Goal: Information Seeking & Learning: Find specific page/section

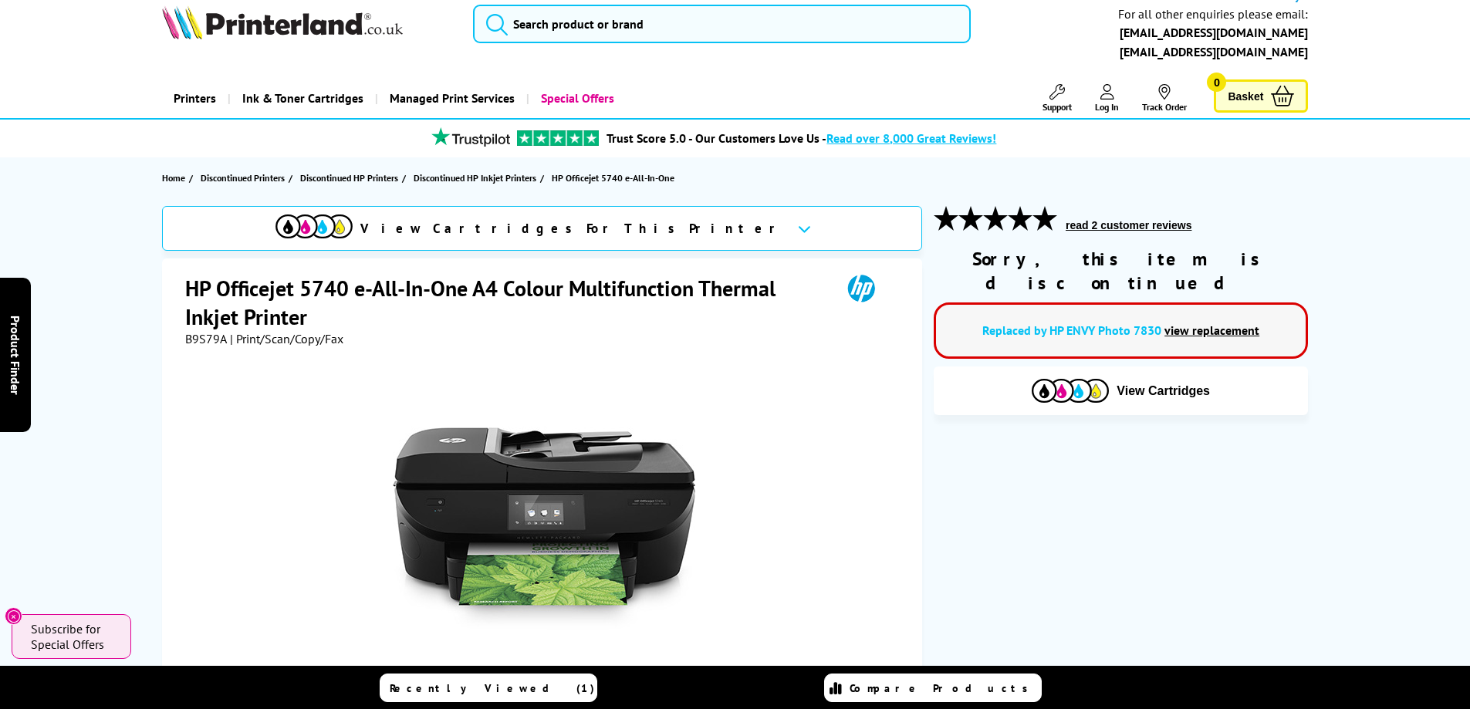
scroll to position [19, 0]
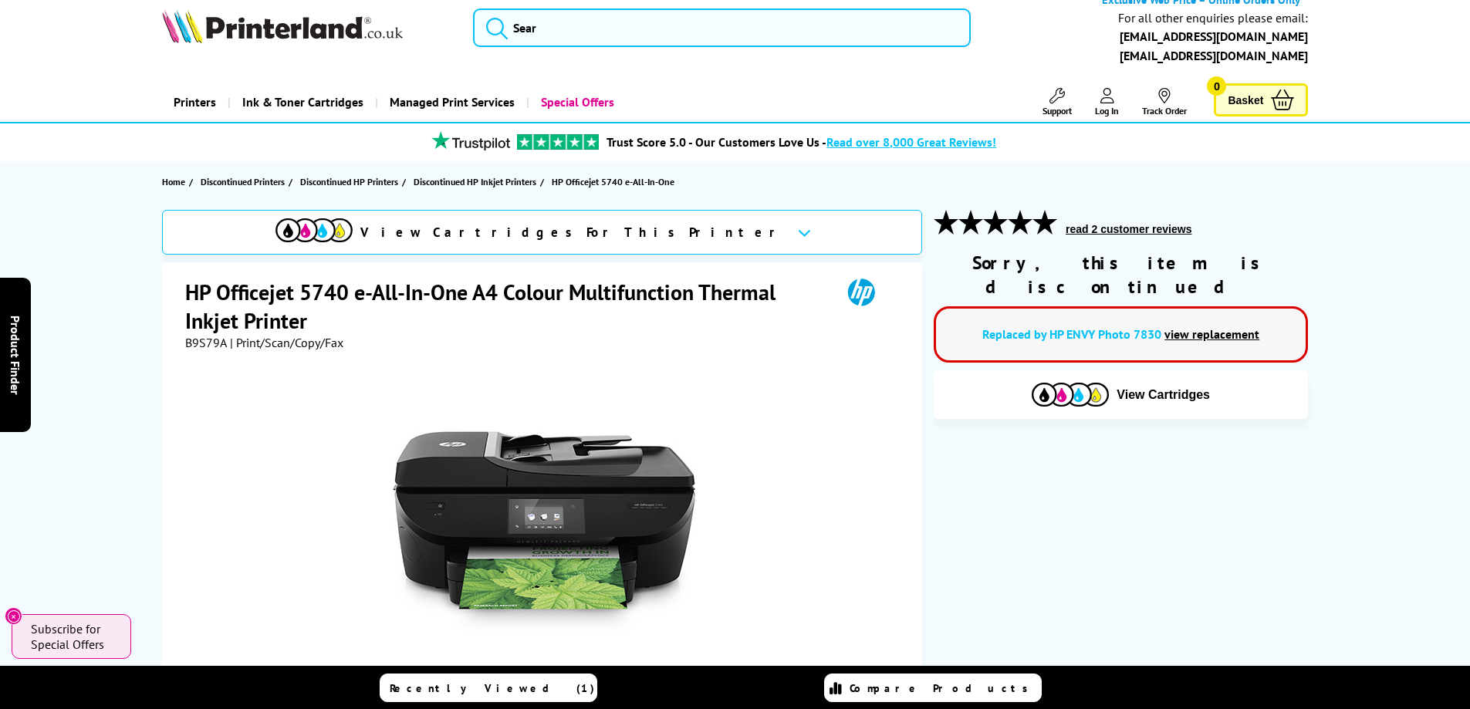
click at [1211, 326] on link "view replacement" at bounding box center [1212, 333] width 95 height 15
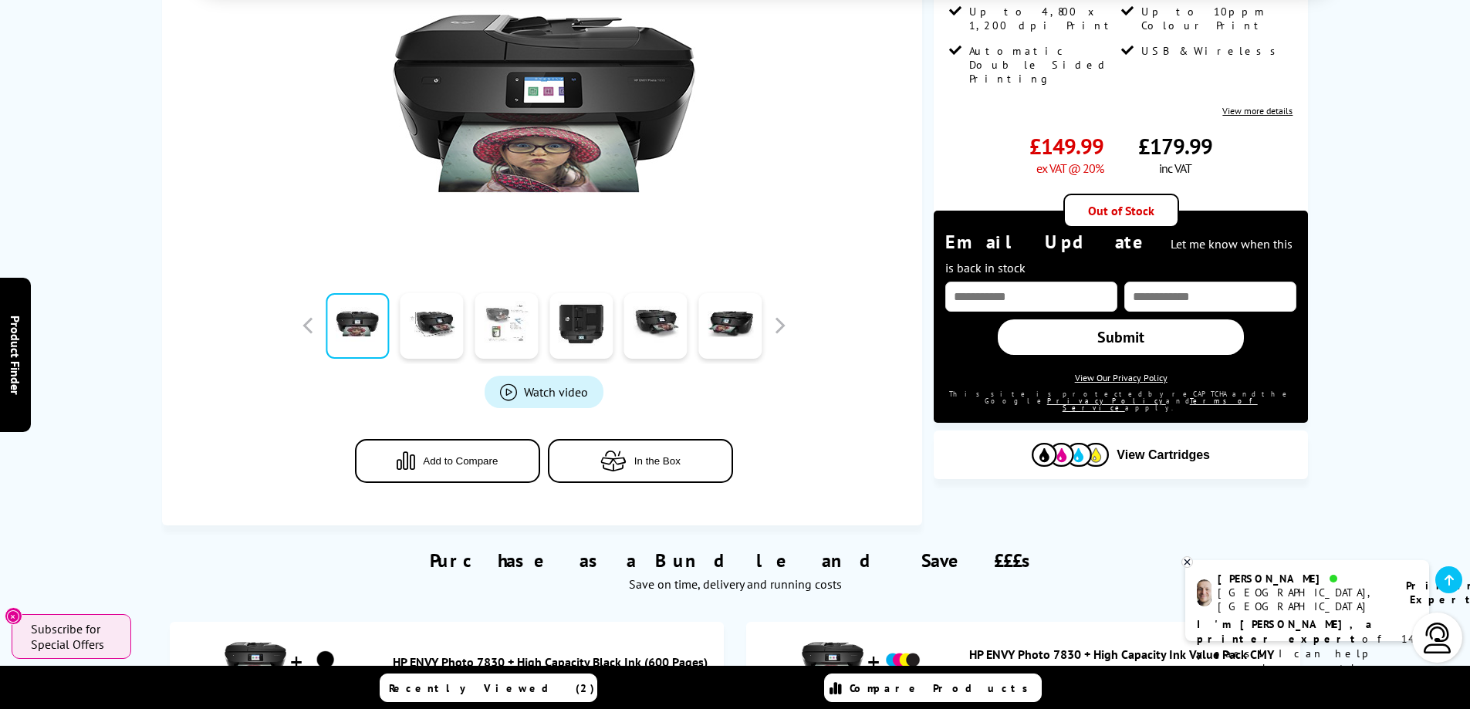
scroll to position [425, 0]
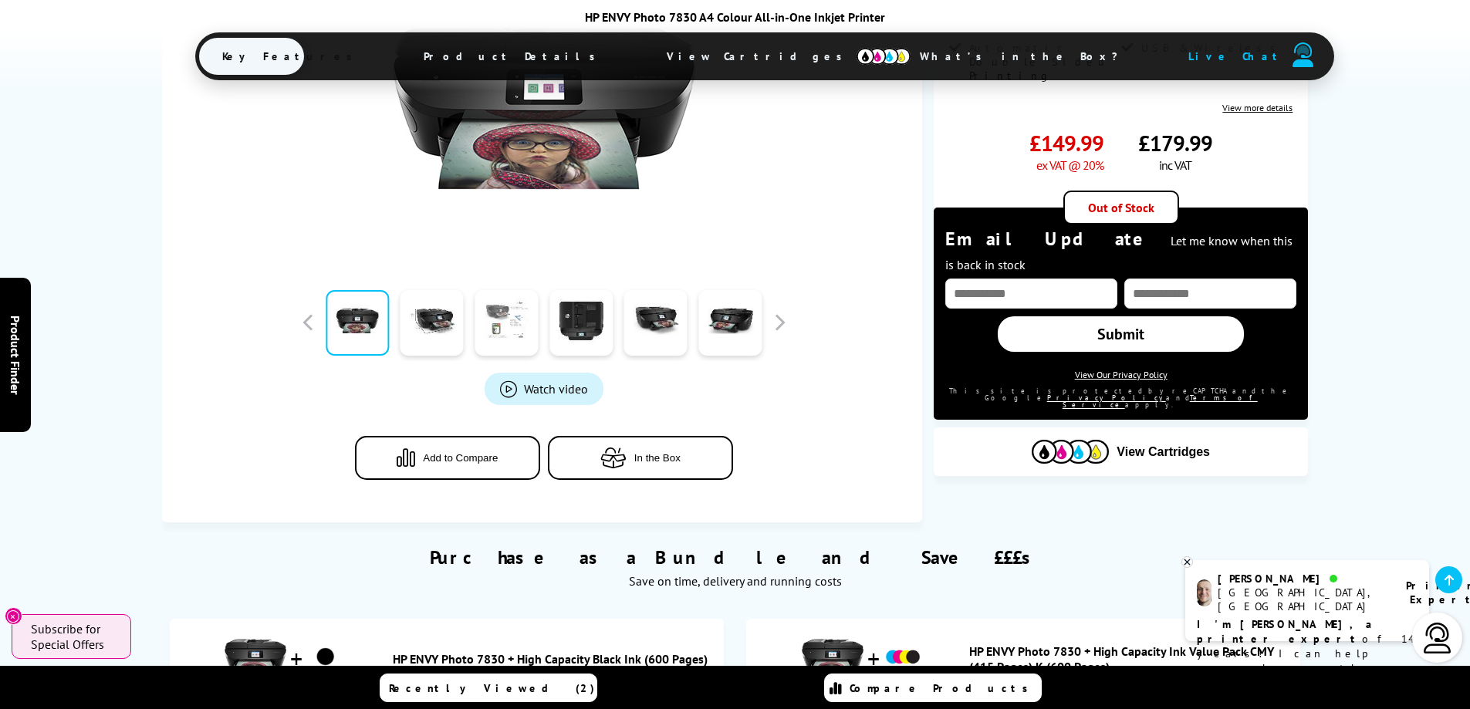
click at [499, 323] on link at bounding box center [506, 323] width 63 height 66
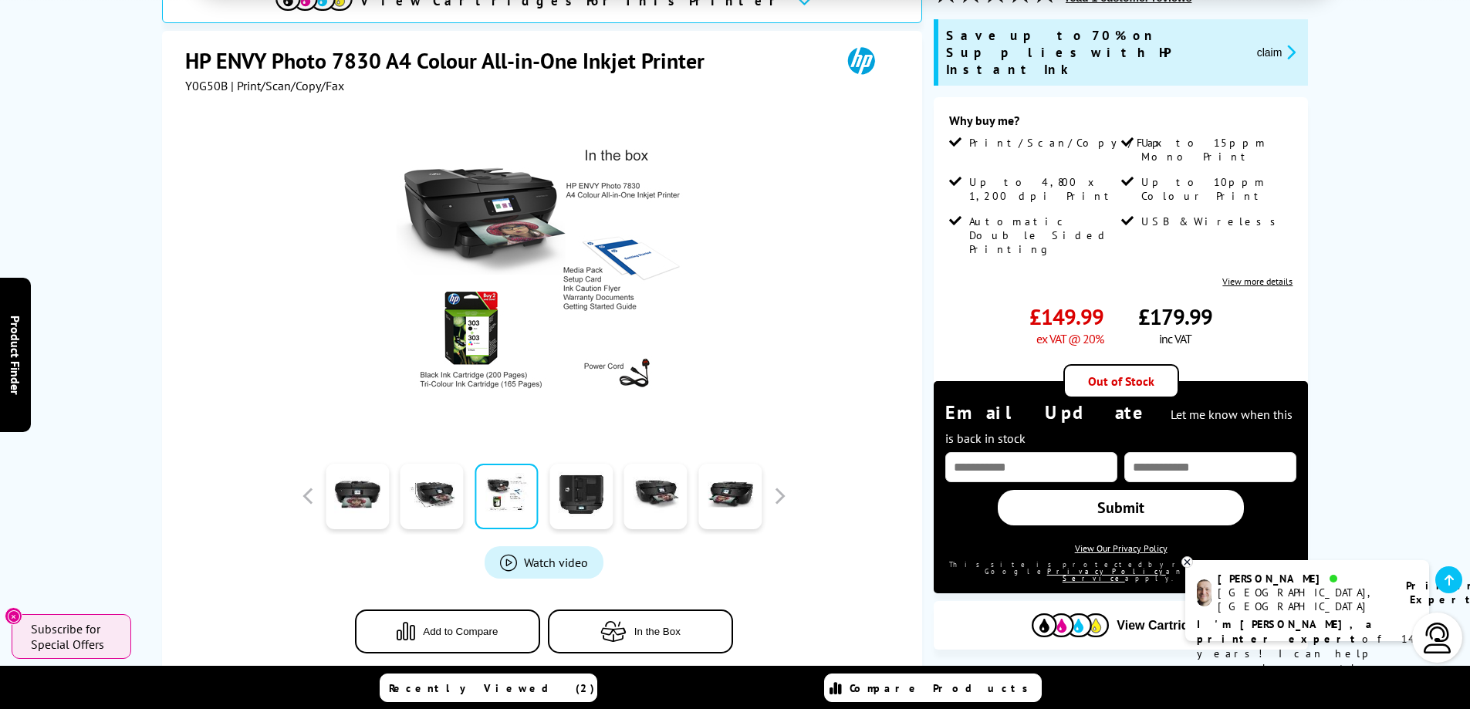
scroll to position [328, 0]
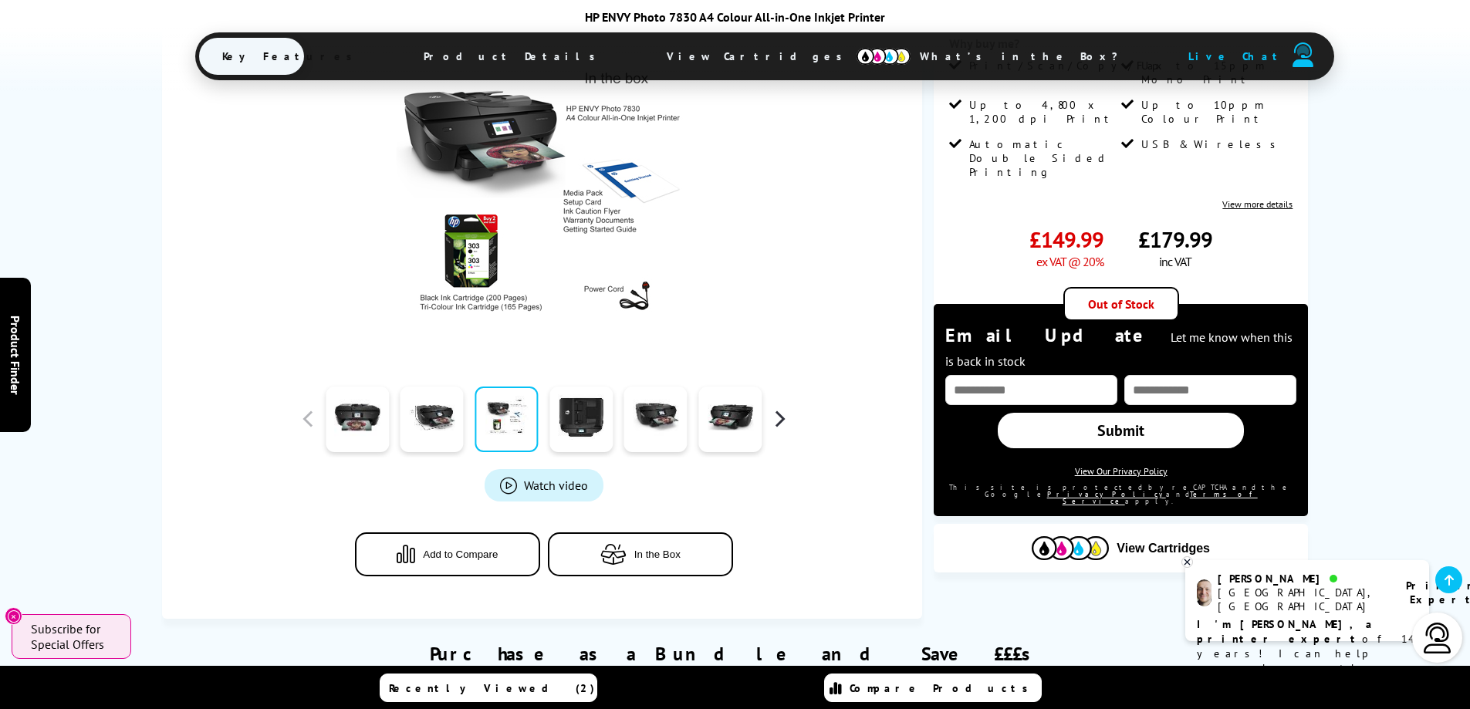
click at [777, 414] on button "button" at bounding box center [779, 419] width 23 height 23
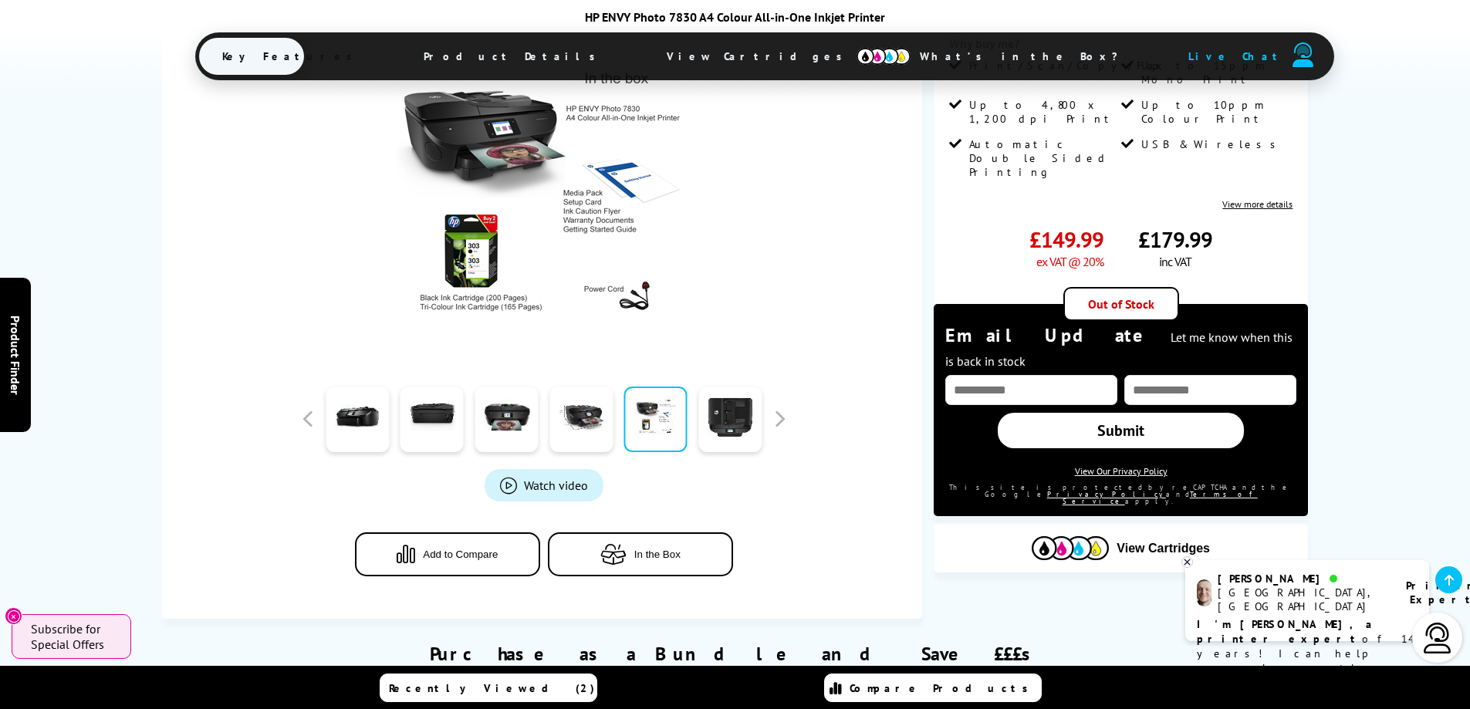
click at [659, 413] on link at bounding box center [655, 420] width 63 height 66
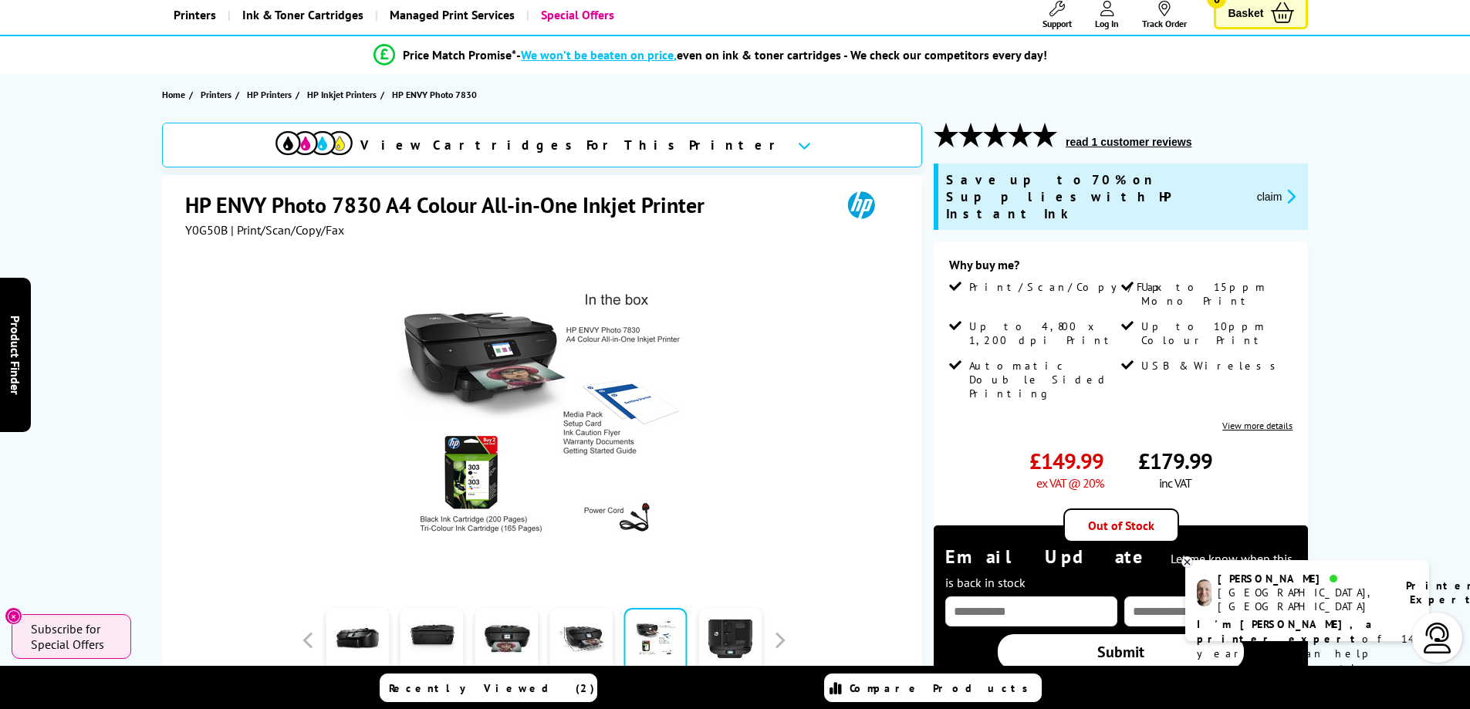
scroll to position [0, 0]
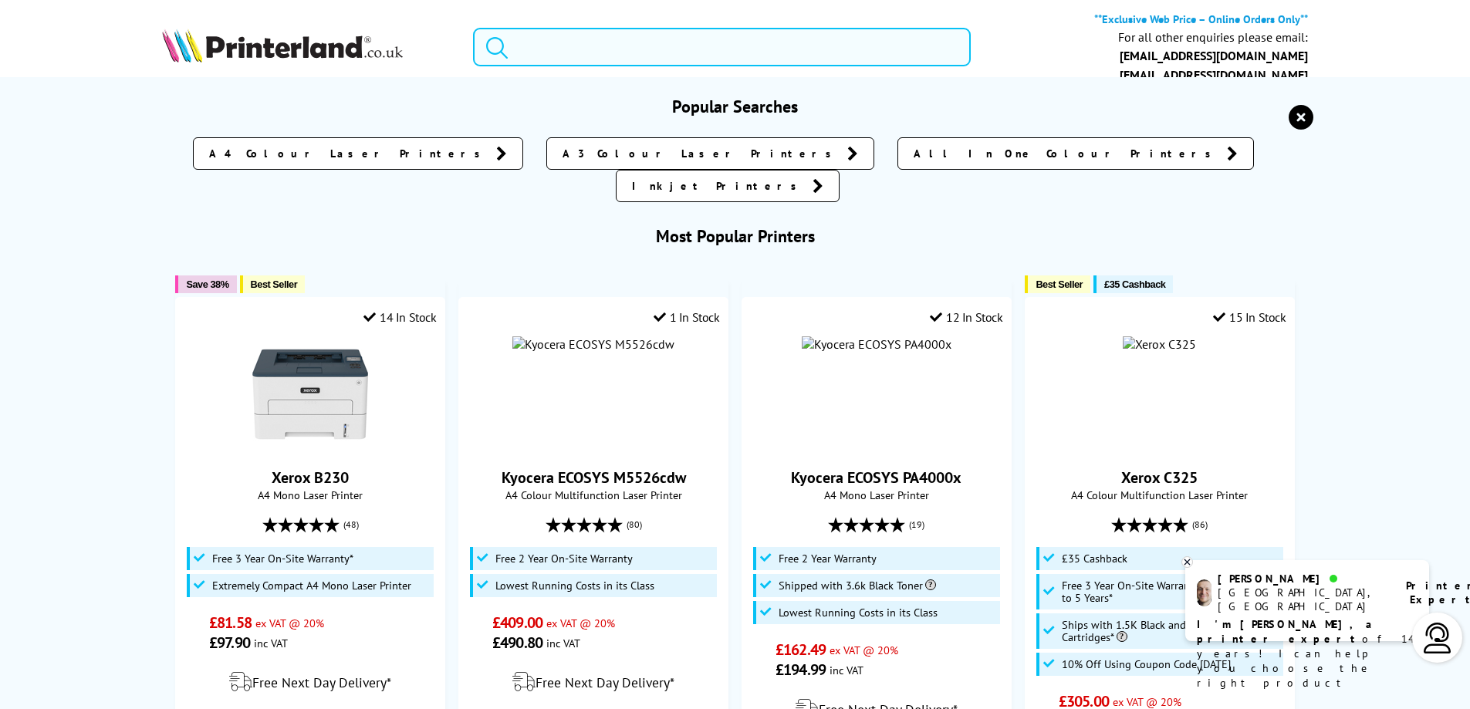
click at [659, 49] on input "search" at bounding box center [722, 47] width 498 height 39
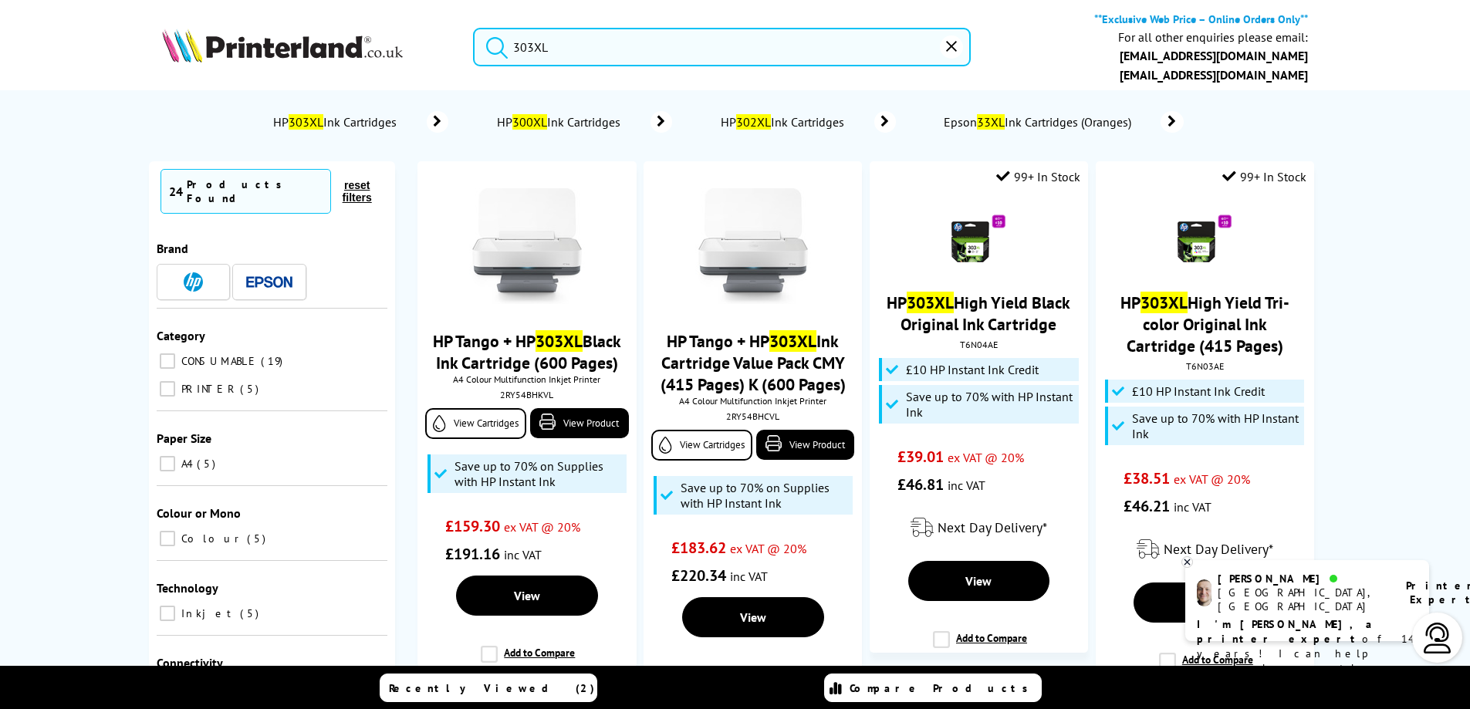
type input "303XL"
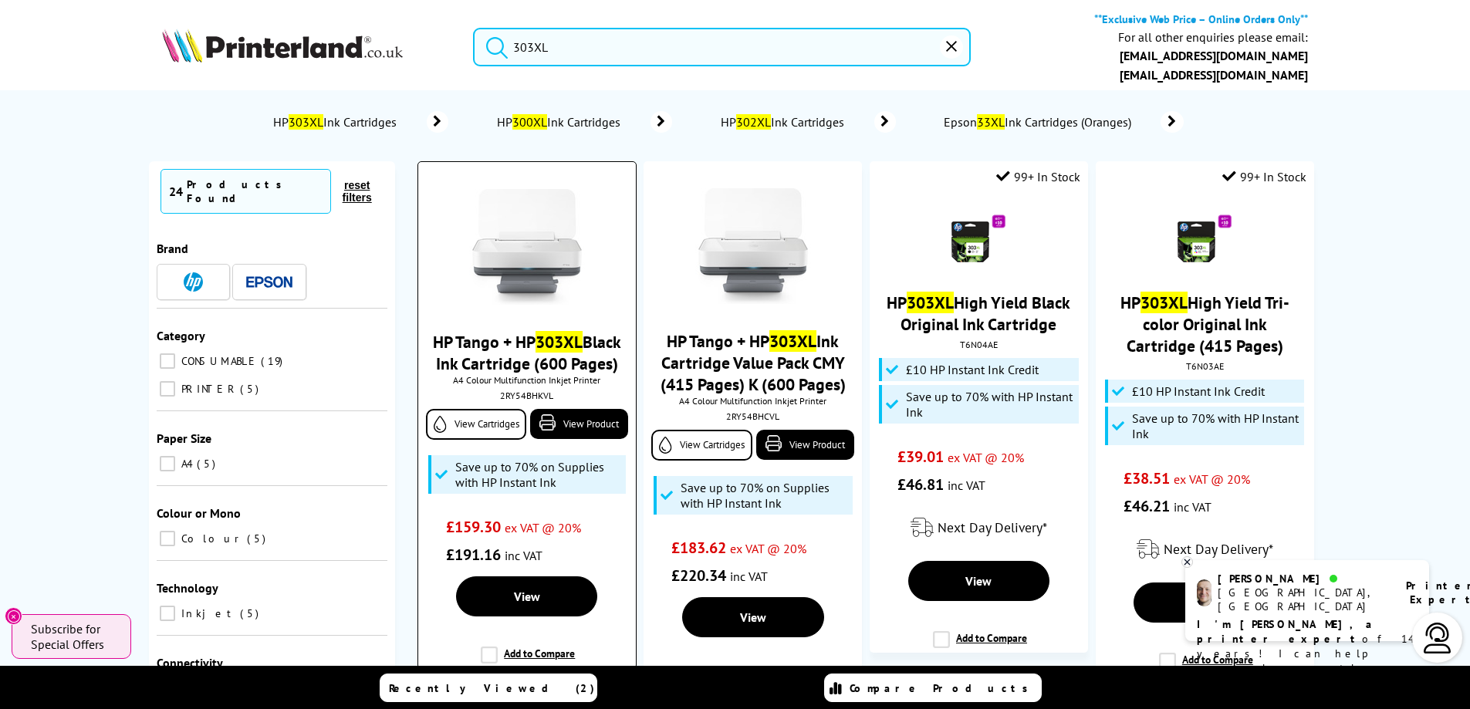
scroll to position [19, 0]
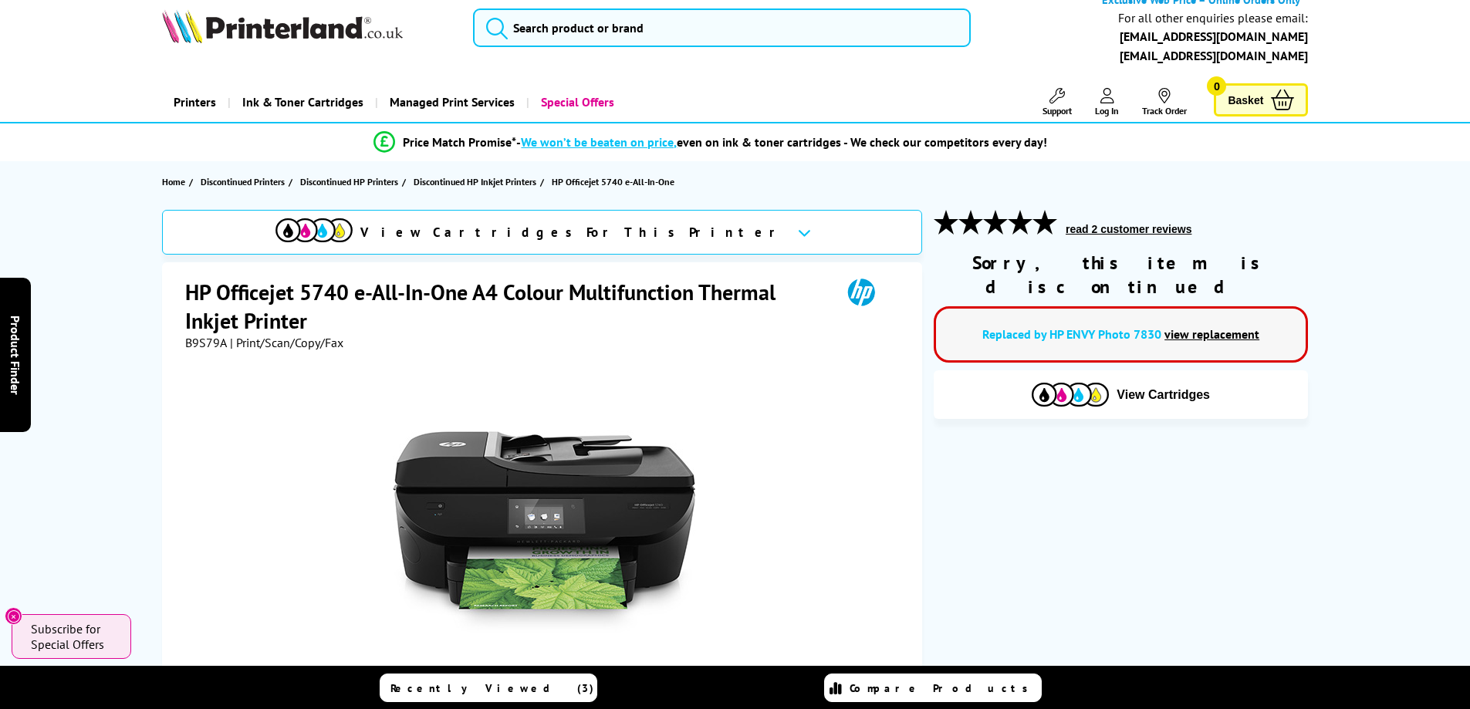
click at [1228, 326] on link "view replacement" at bounding box center [1212, 333] width 95 height 15
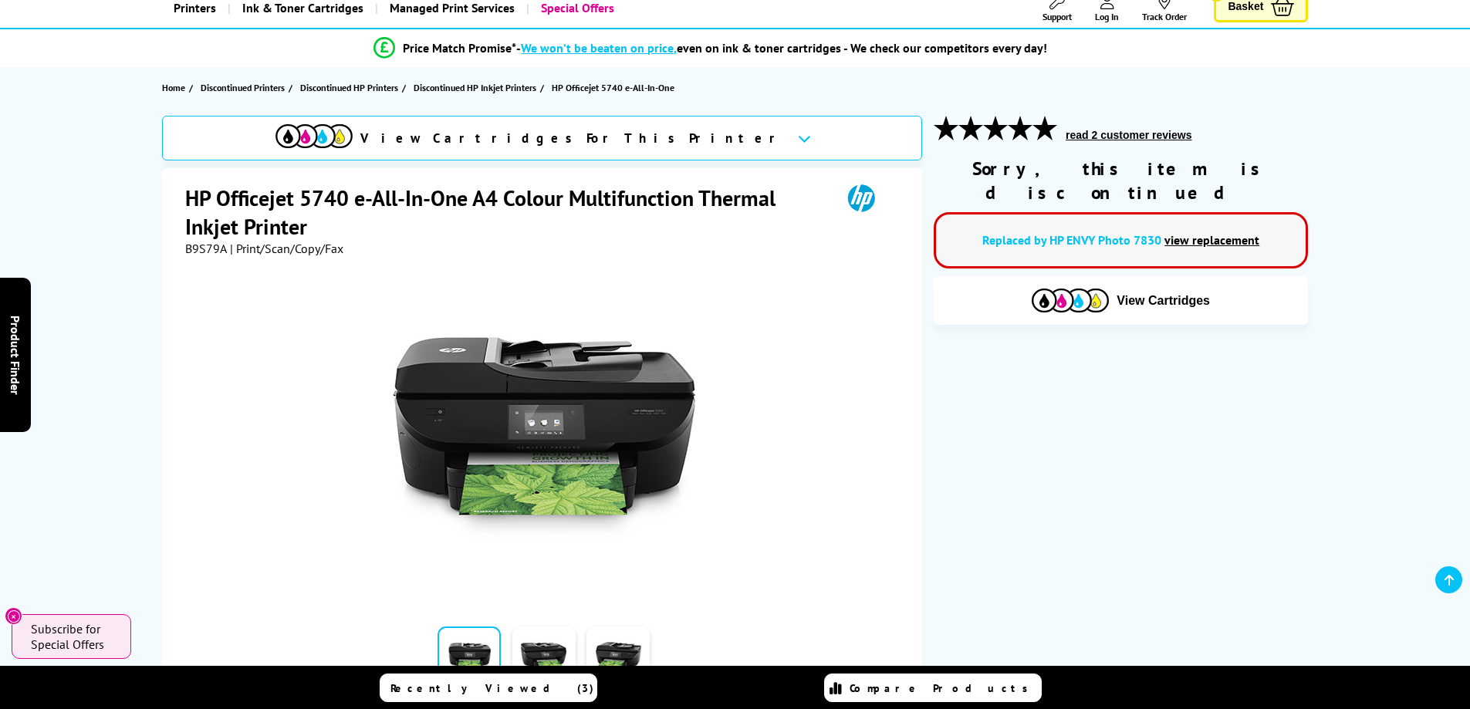
scroll to position [116, 0]
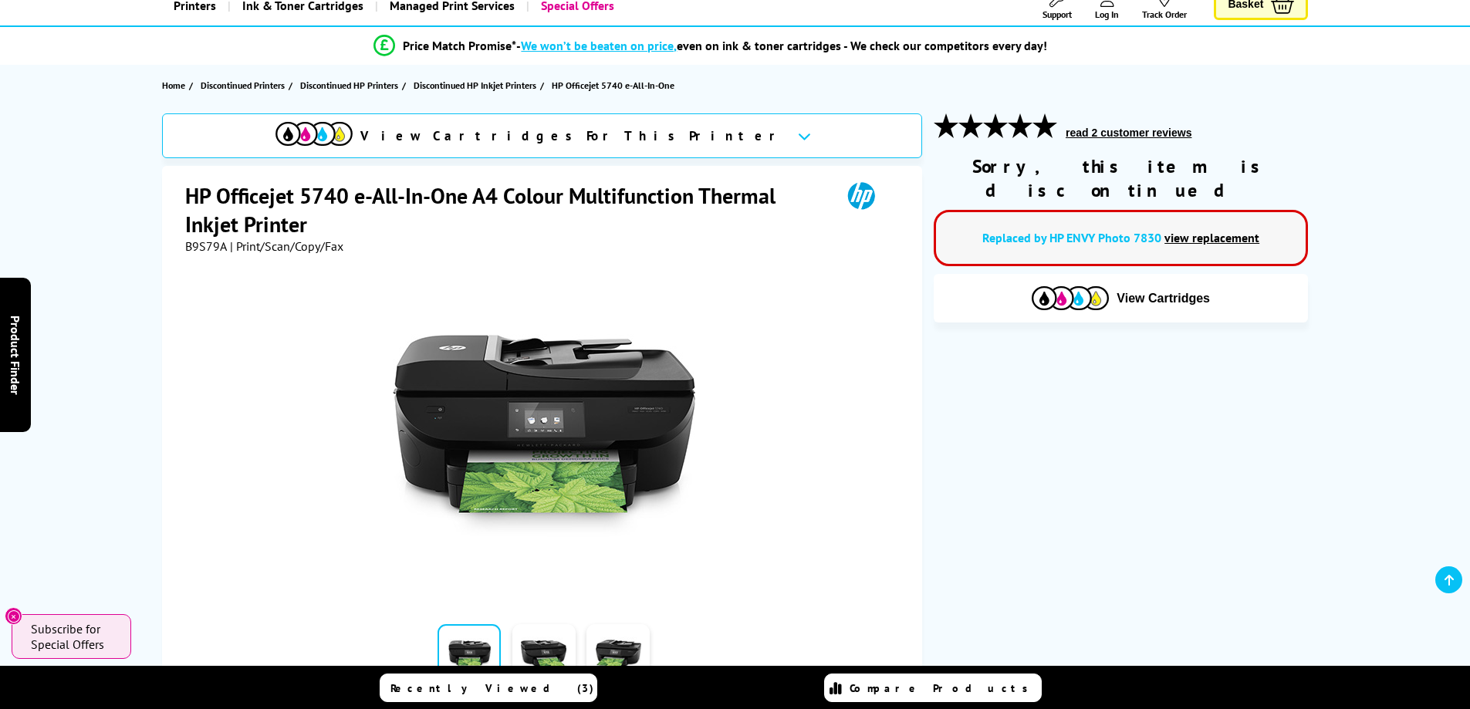
click at [1218, 230] on link "view replacement" at bounding box center [1212, 237] width 95 height 15
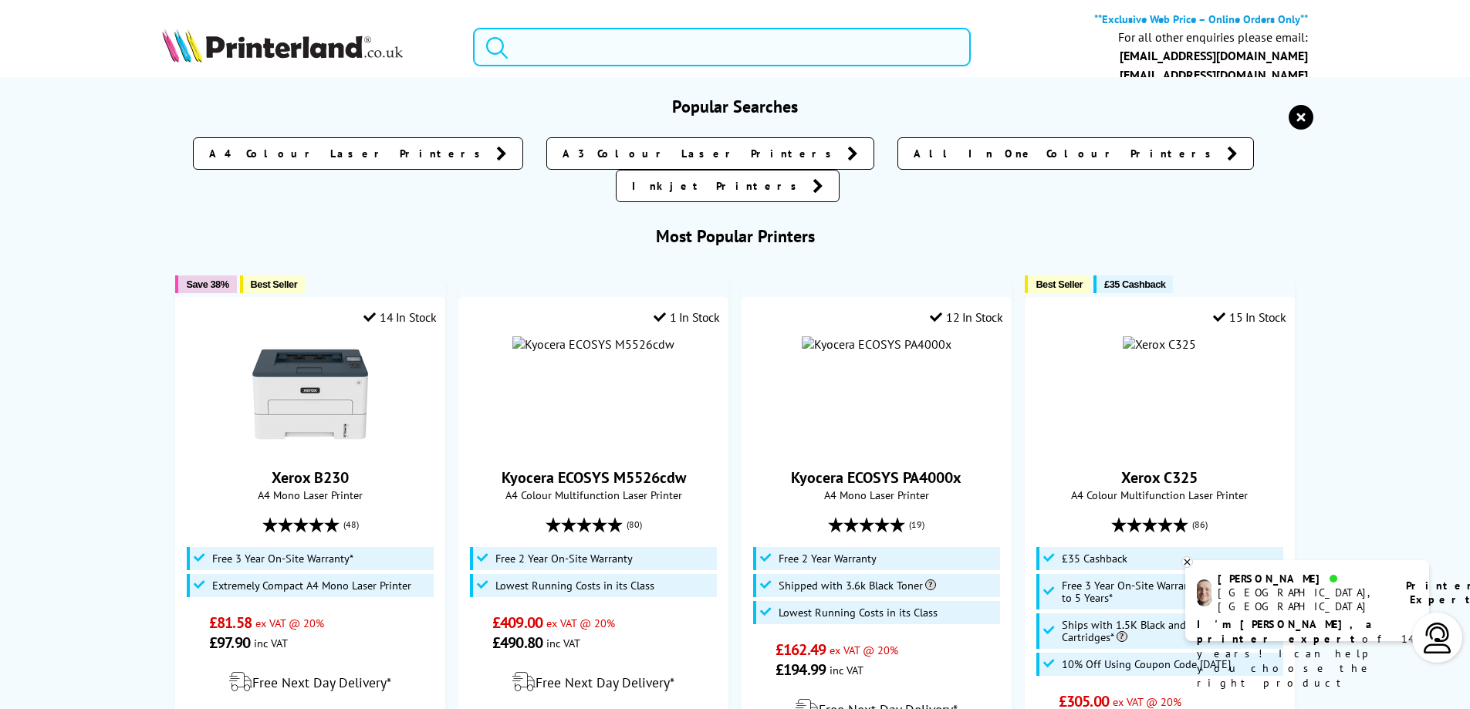
click at [649, 46] on input "search" at bounding box center [722, 47] width 498 height 39
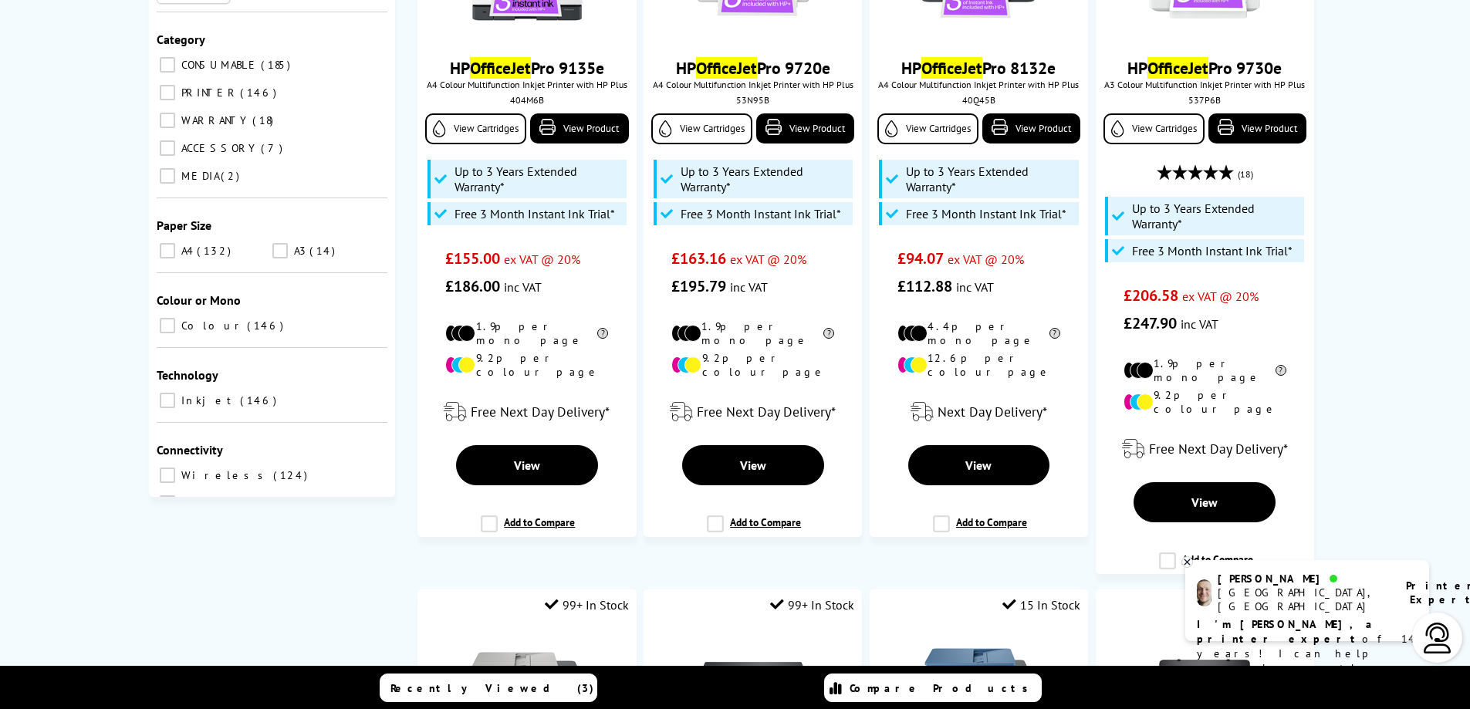
scroll to position [386, 0]
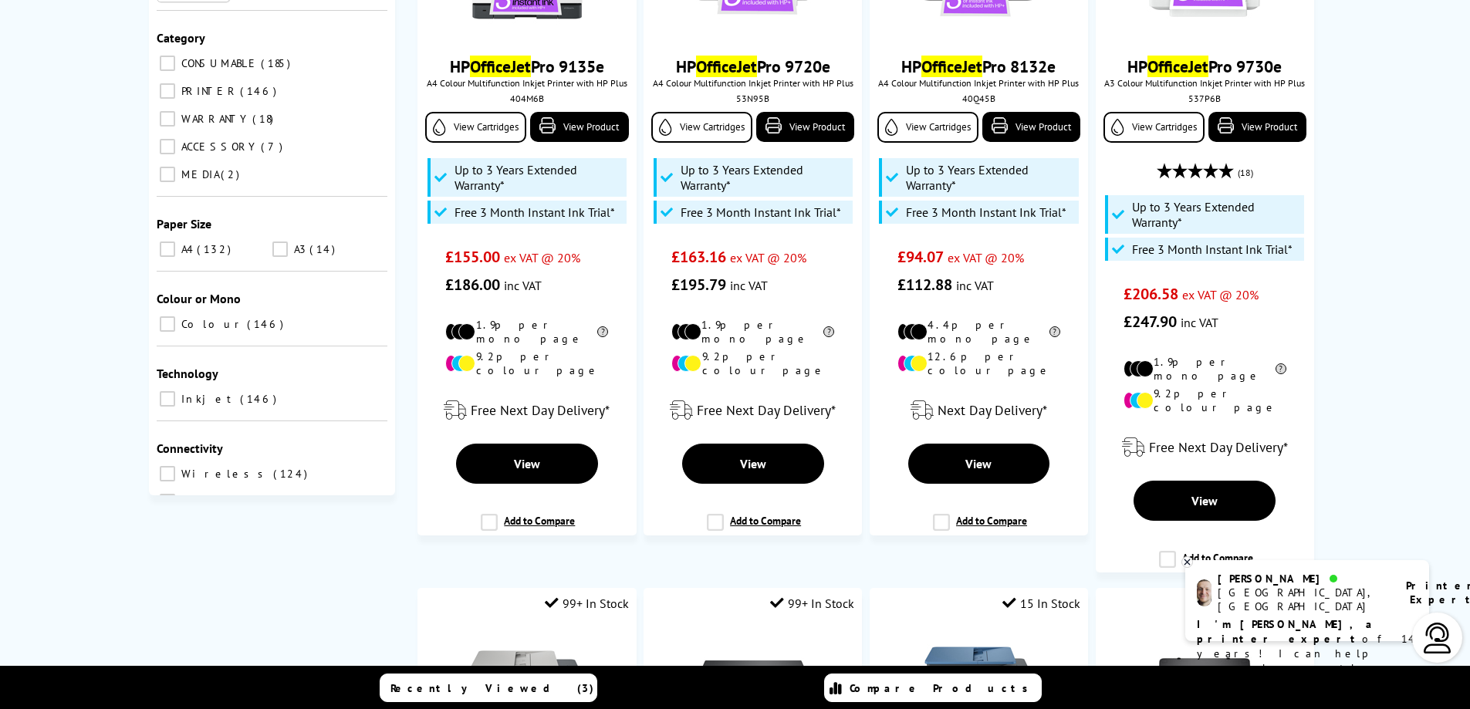
type input "officejet"
click at [168, 466] on input "Wireless 124" at bounding box center [167, 473] width 15 height 15
checkbox input "true"
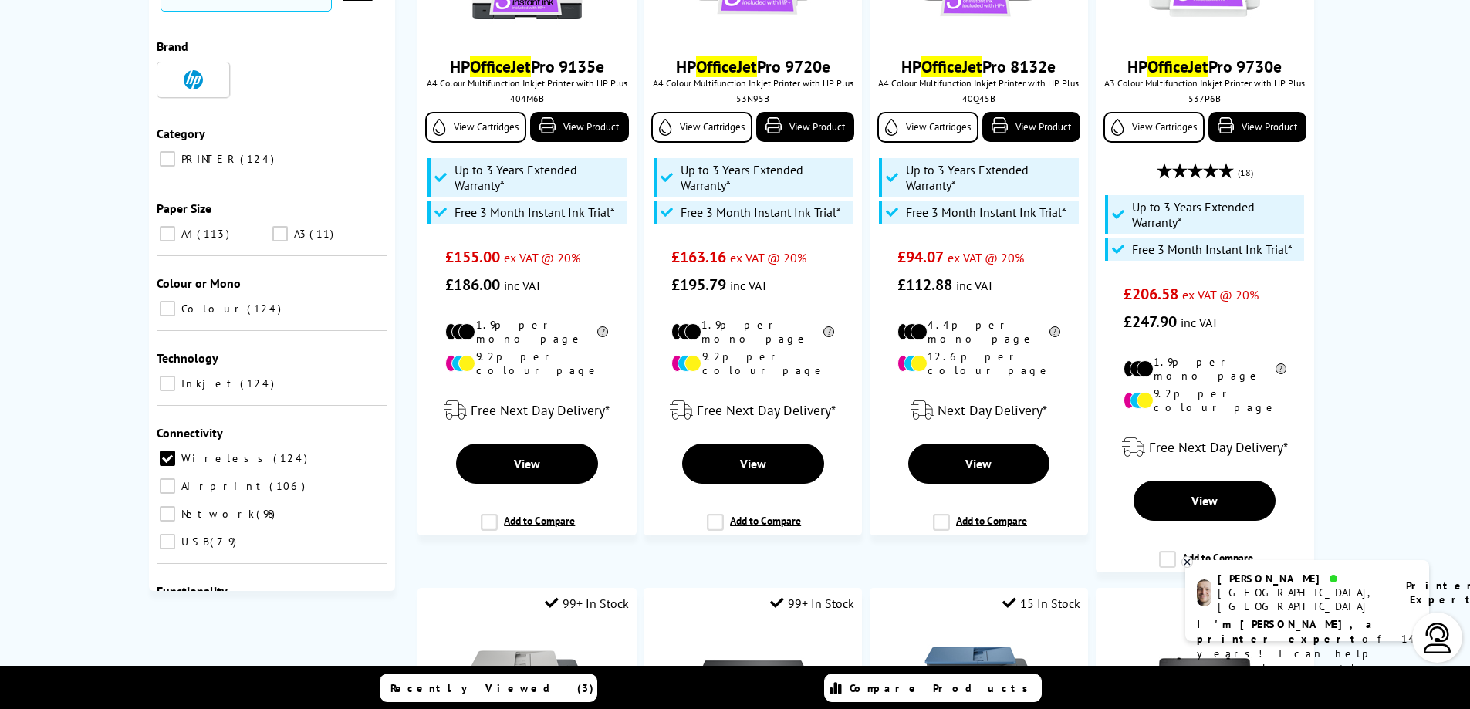
click at [168, 506] on input "Network 98" at bounding box center [167, 513] width 15 height 15
click at [171, 609] on input "Scan 85" at bounding box center [167, 616] width 15 height 15
checkbox input "true"
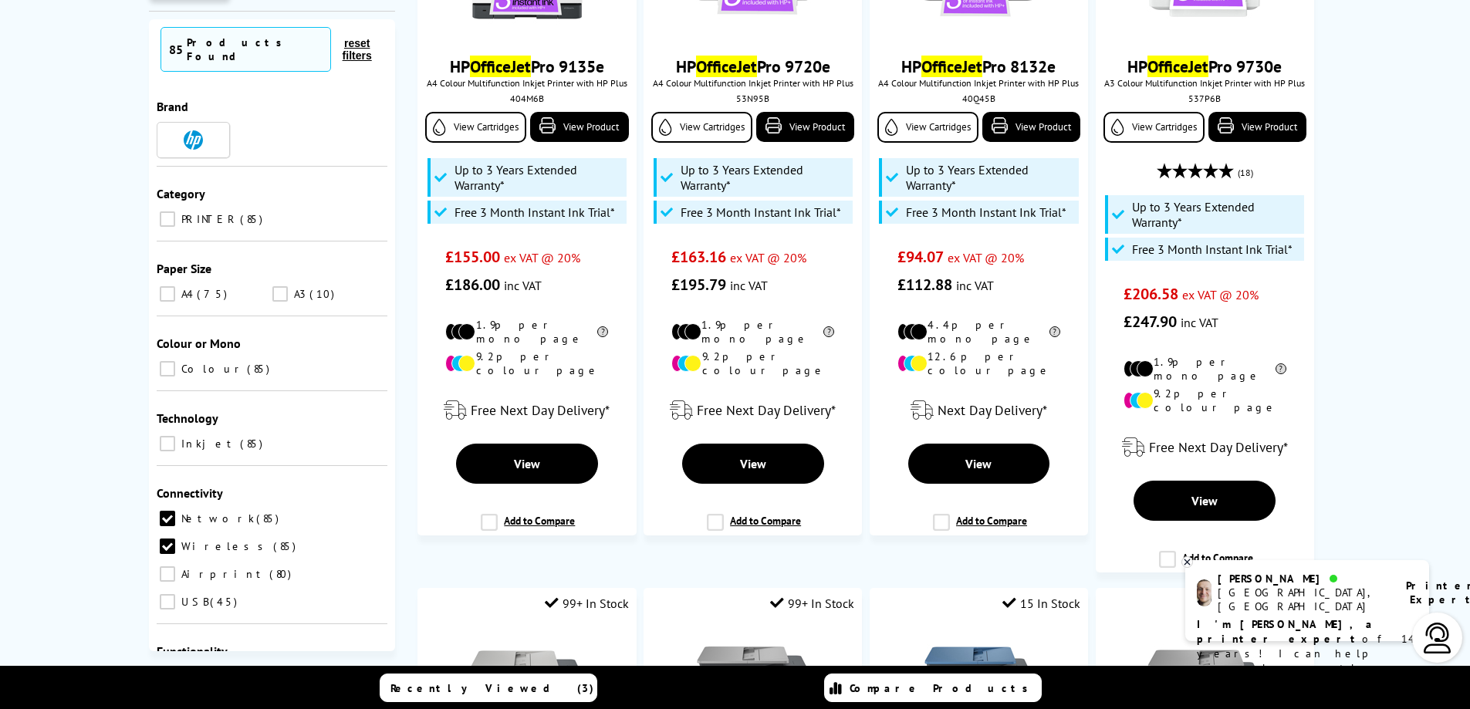
click at [171, 697] on input "Print 80" at bounding box center [167, 704] width 15 height 15
checkbox input "true"
click at [169, 697] on input "Copy 80" at bounding box center [167, 704] width 15 height 15
checkbox input "true"
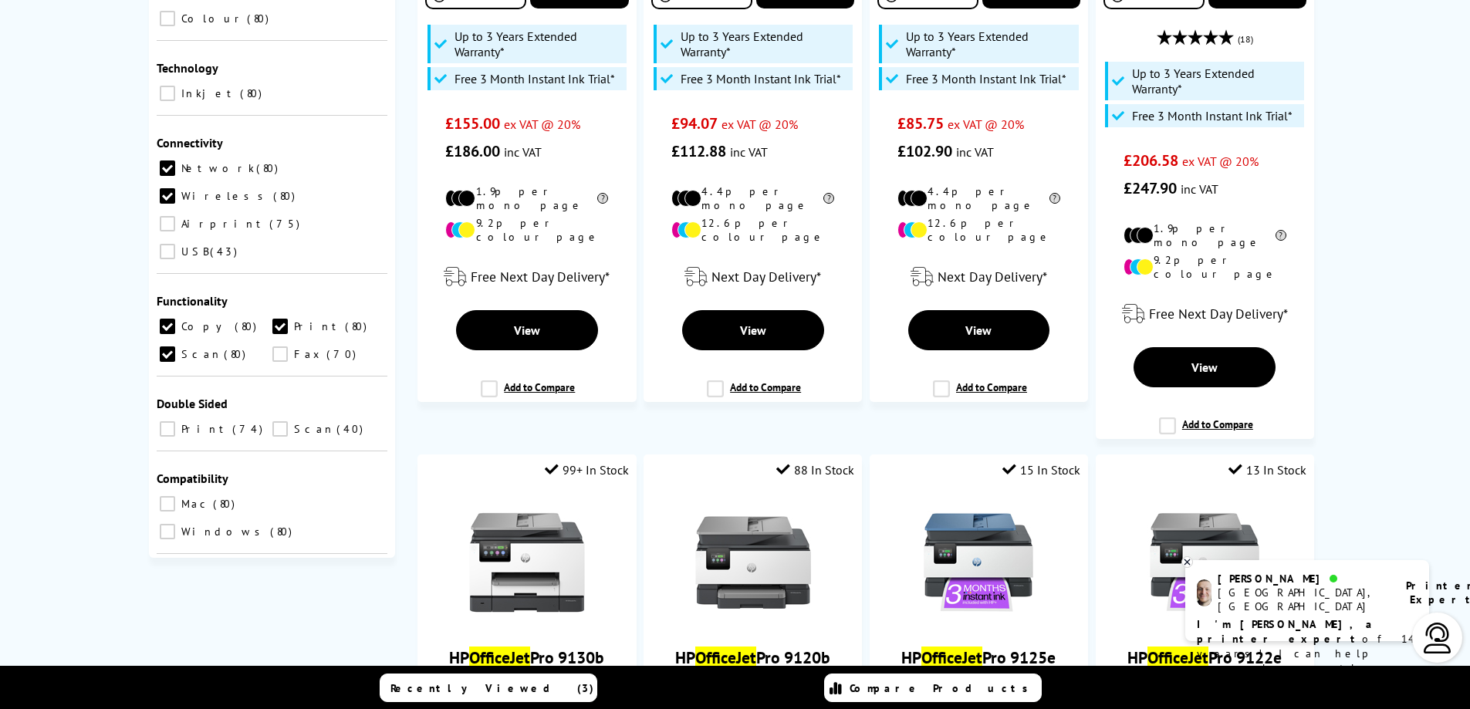
scroll to position [521, 0]
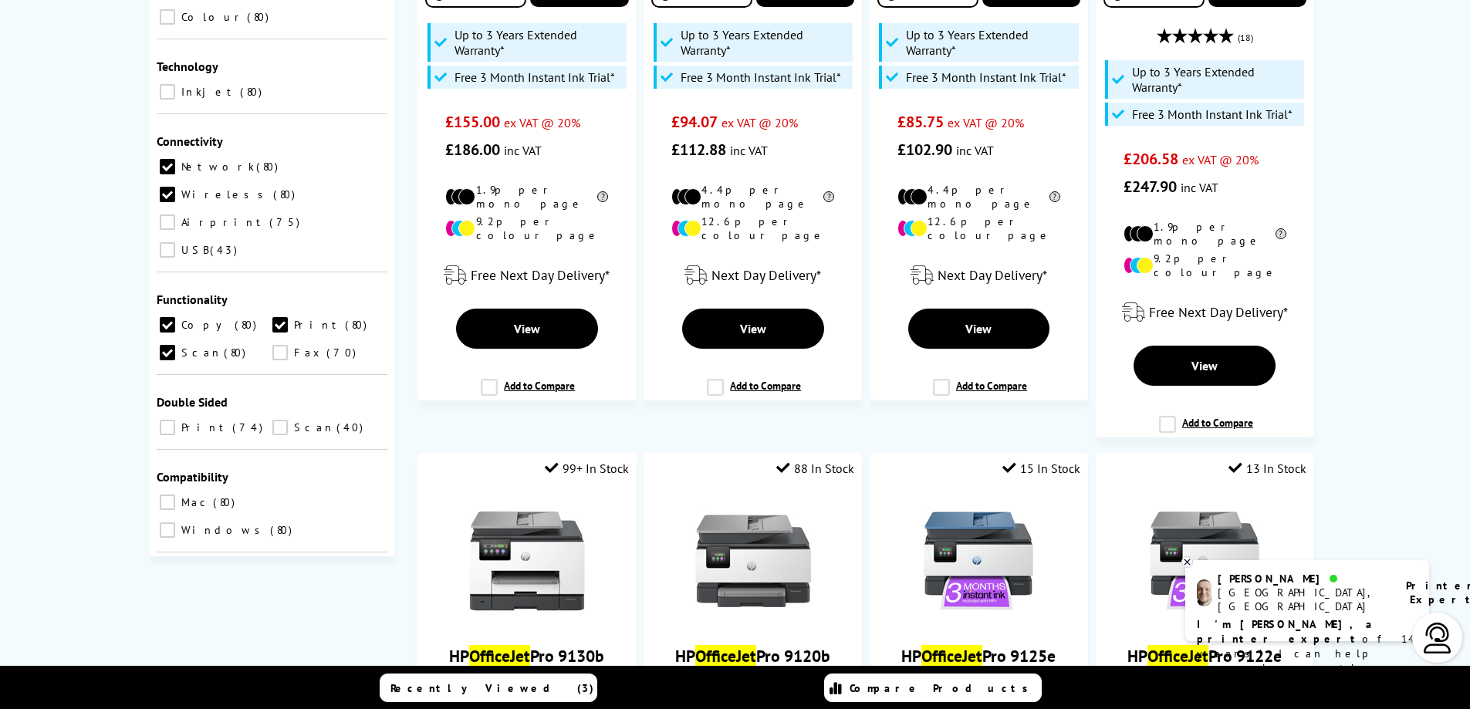
click at [337, 603] on button "Go" at bounding box center [332, 614] width 46 height 22
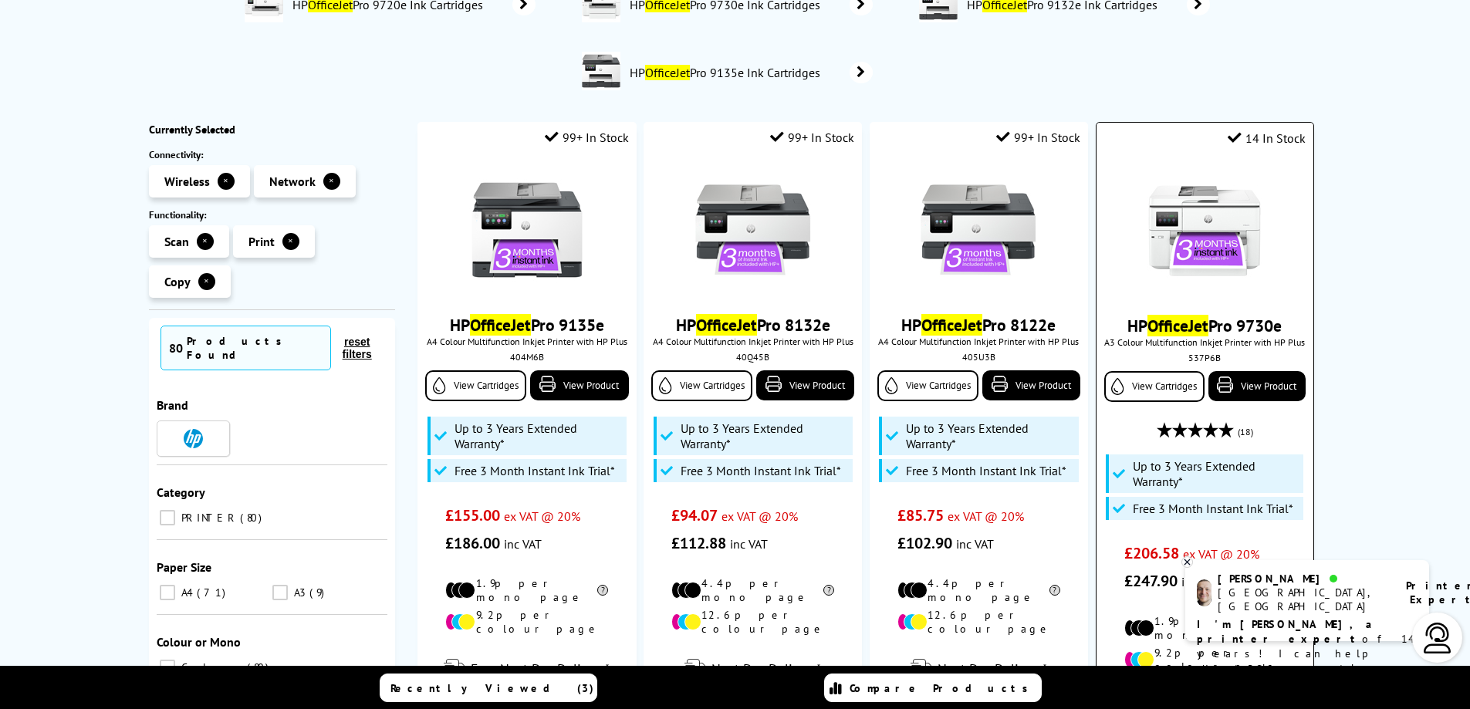
scroll to position [0, 0]
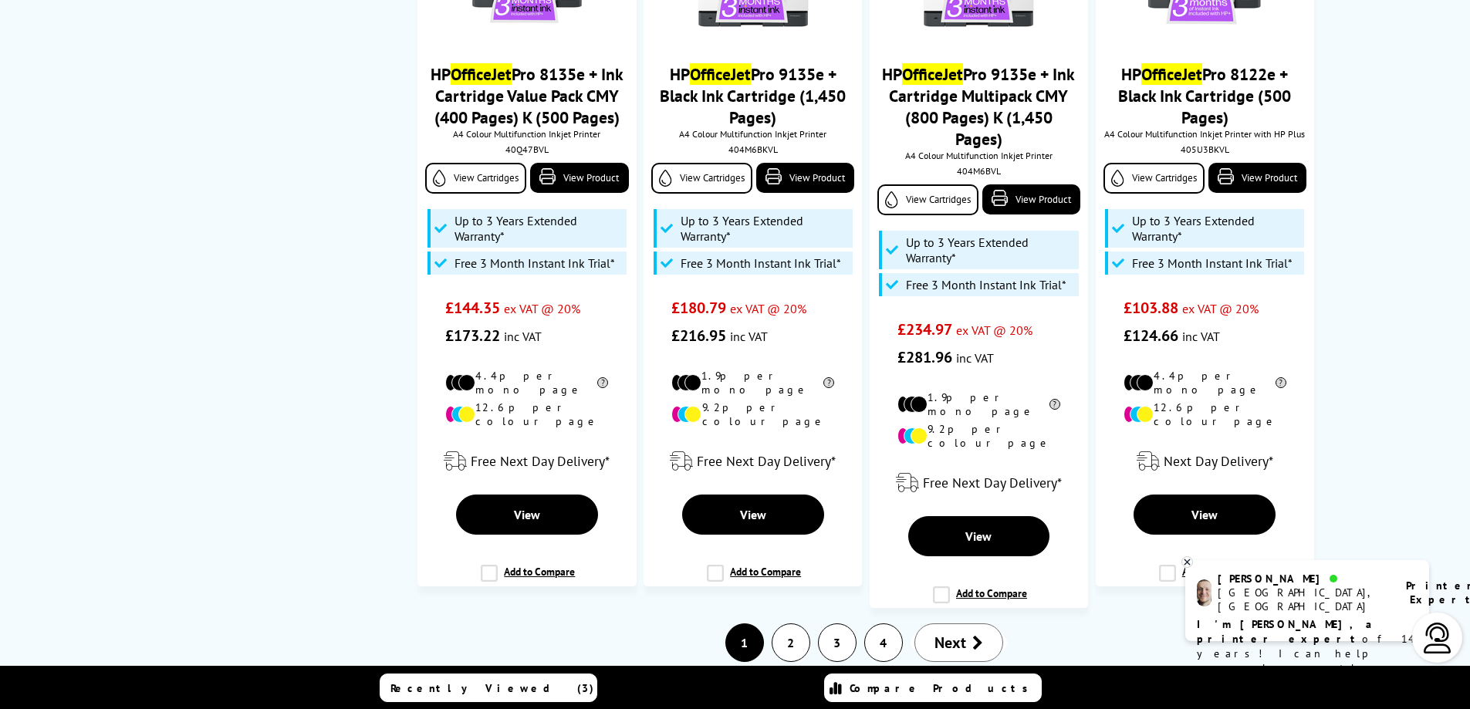
scroll to position [3261, 0]
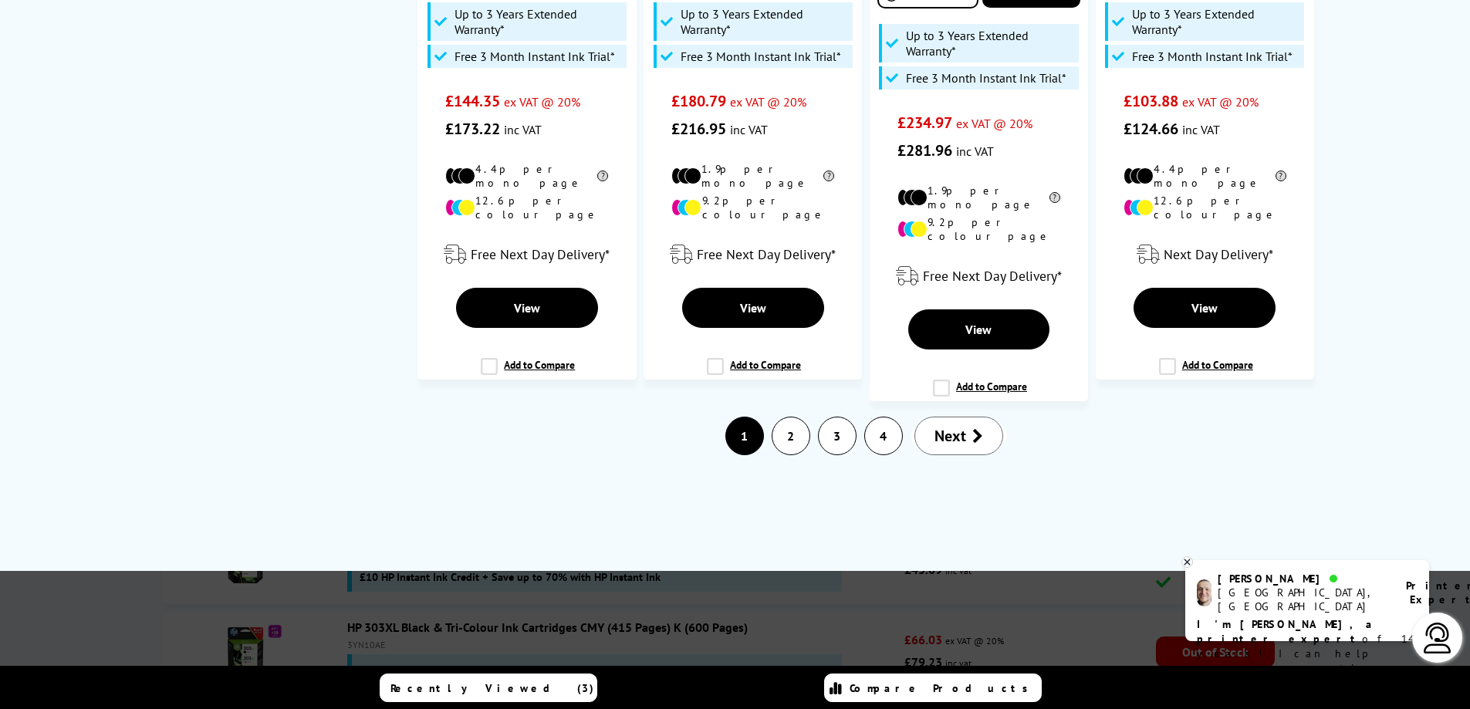
click at [795, 418] on link "2" at bounding box center [791, 436] width 37 height 37
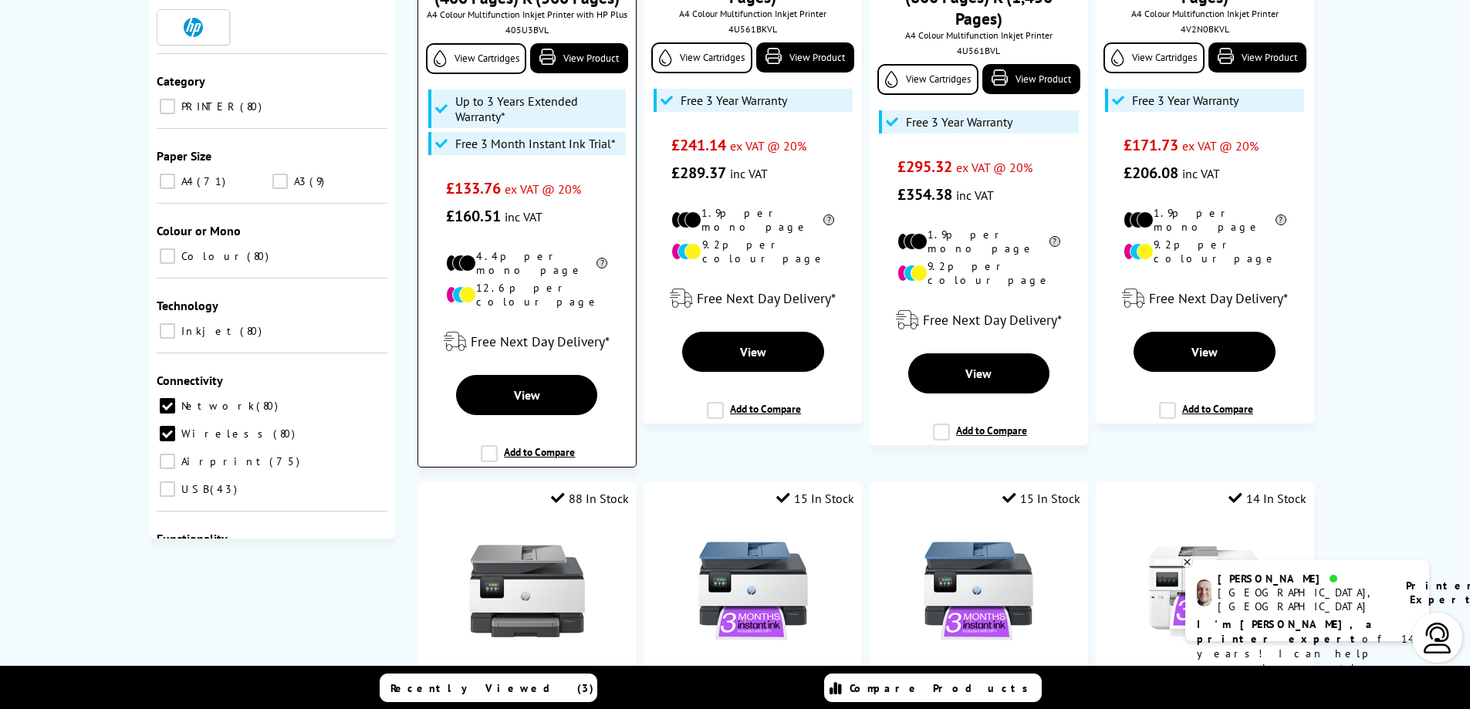
scroll to position [502, 0]
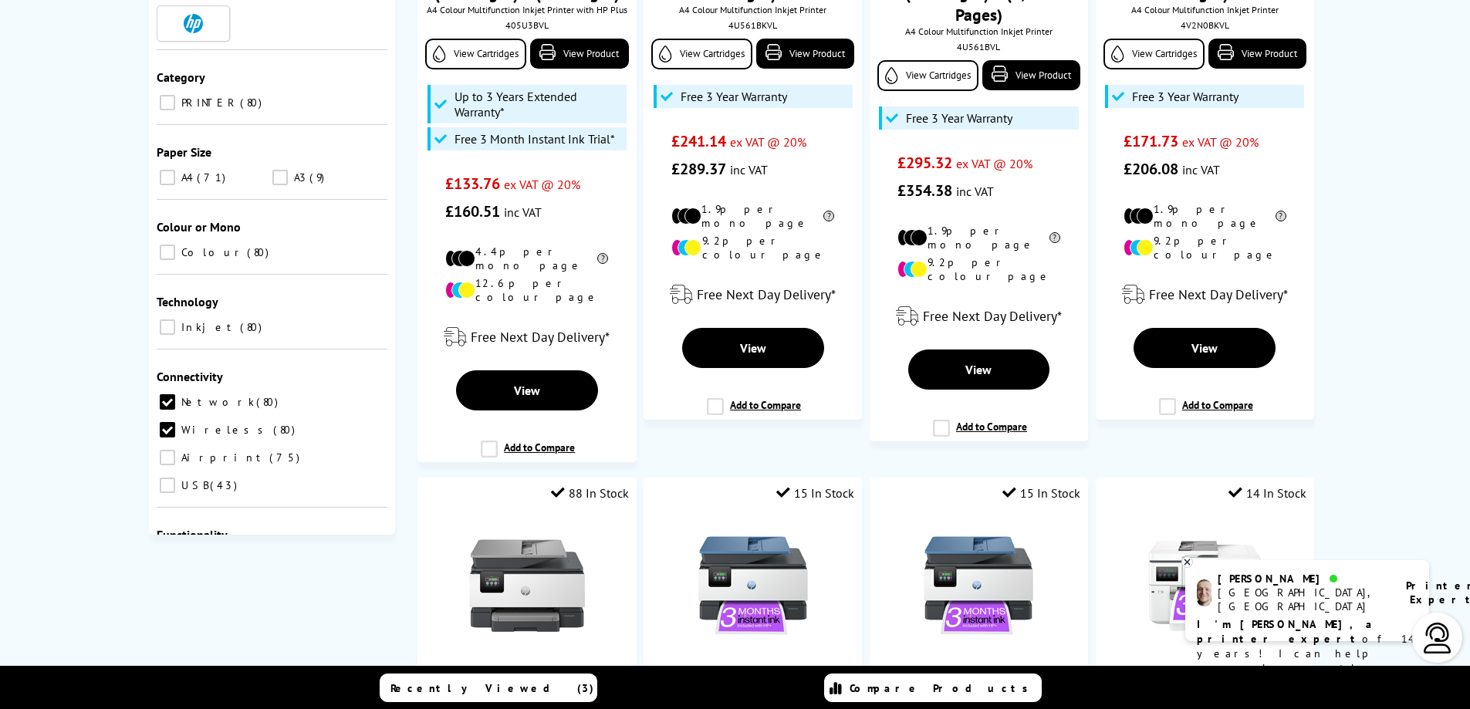
click at [166, 450] on input "Airprint 75" at bounding box center [167, 457] width 15 height 15
checkbox input "true"
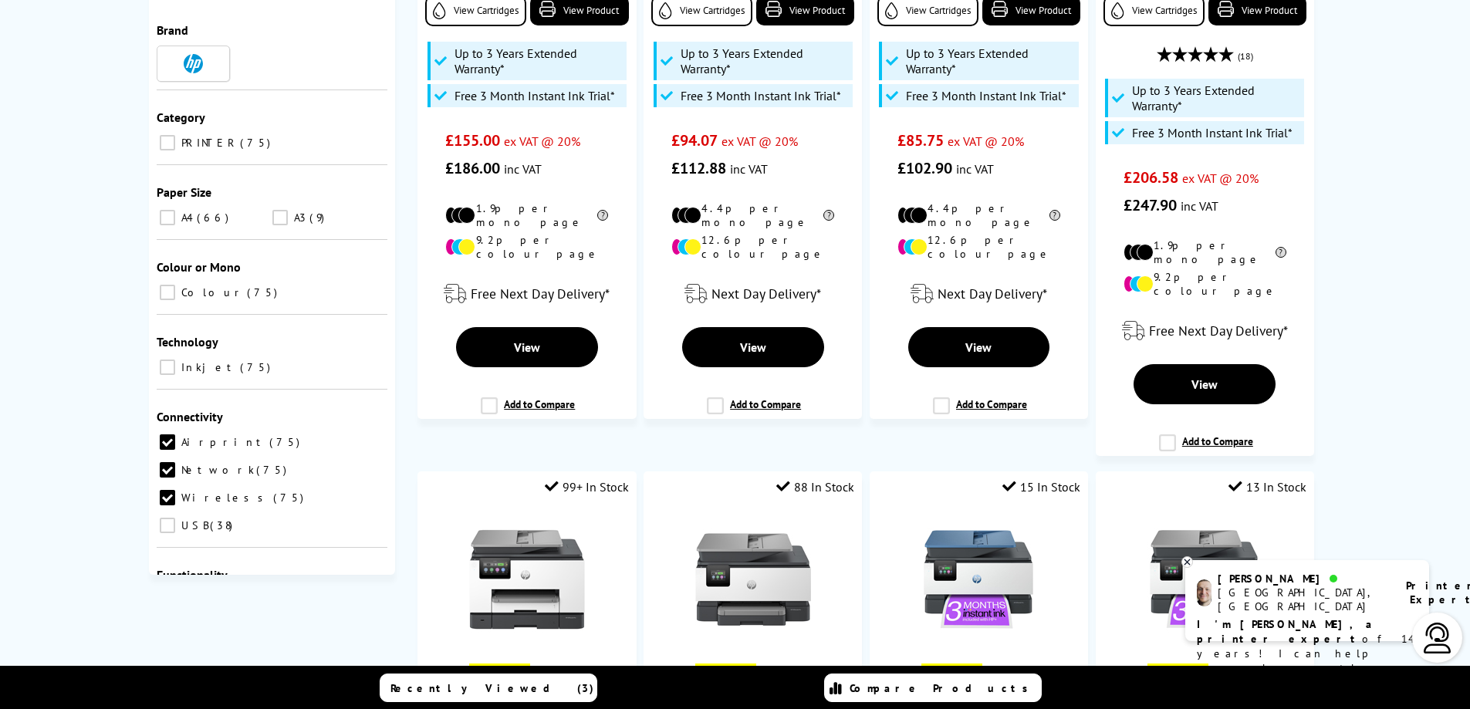
click at [169, 621] on input "Copy 75" at bounding box center [167, 628] width 15 height 15
checkbox input "true"
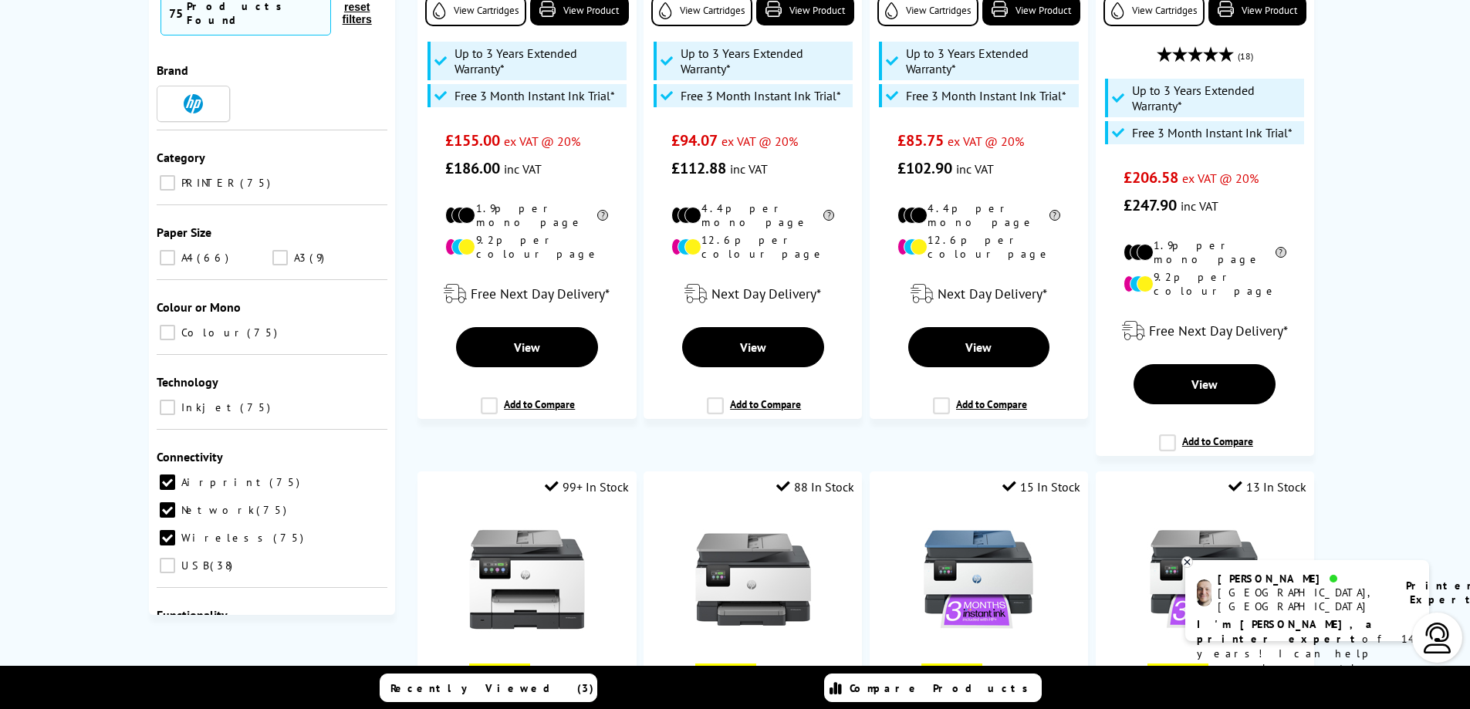
click at [279, 661] on input "Fax 65" at bounding box center [279, 668] width 15 height 15
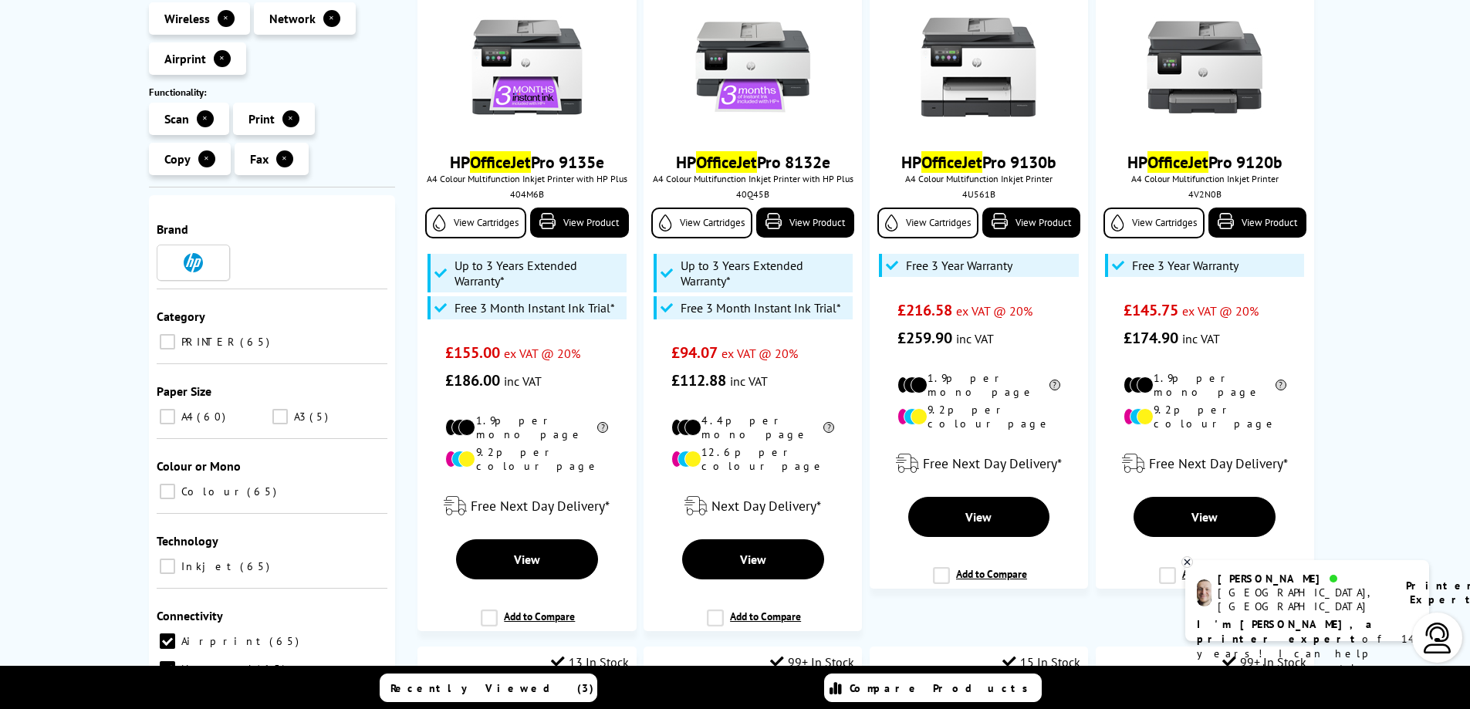
scroll to position [58, 0]
click at [169, 479] on input "Colour 65" at bounding box center [167, 486] width 15 height 15
checkbox input "true"
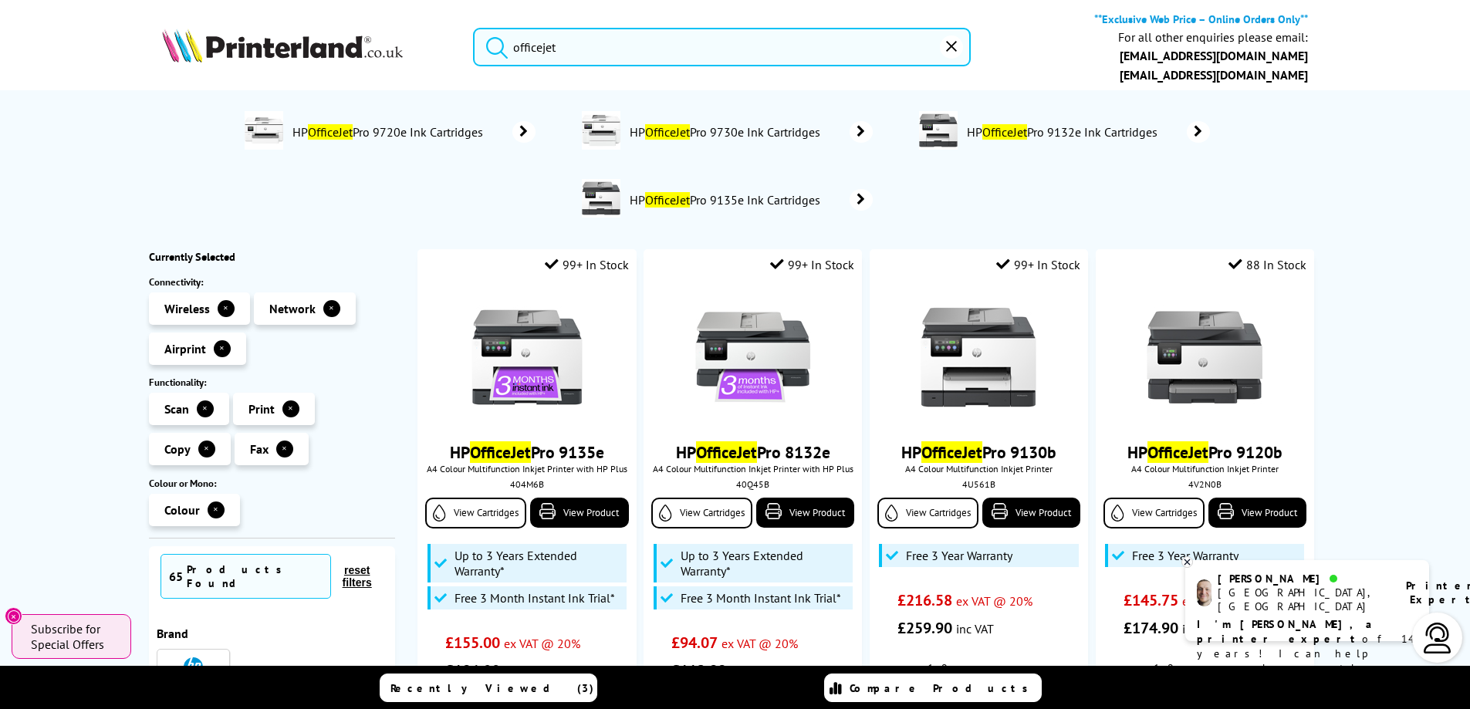
drag, startPoint x: 570, startPoint y: 51, endPoint x: 361, endPoint y: 94, distance: 213.6
click at [362, 94] on header "officejet **Exclusive Web Price – Online Orders Only** For all other enquiries …" at bounding box center [735, 71] width 1470 height 143
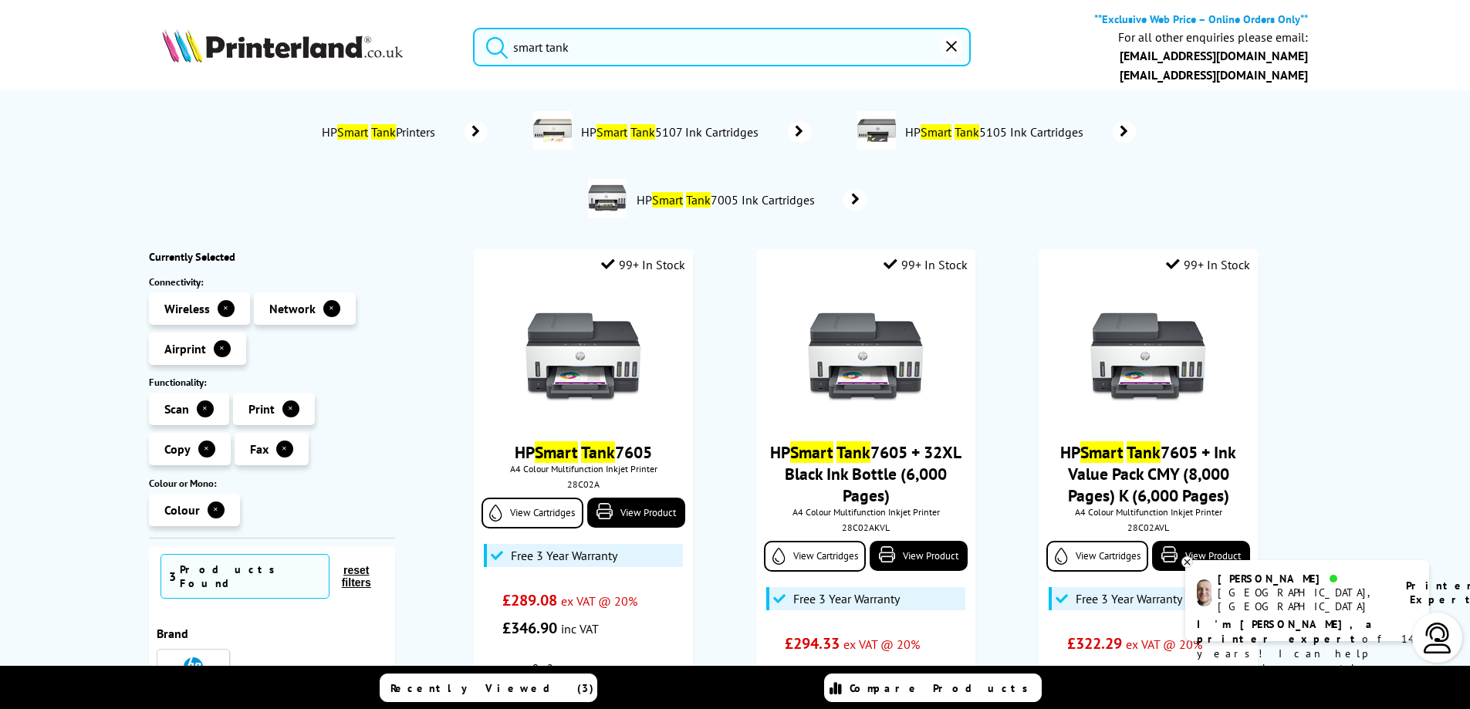
type input "smart tank"
click at [474, 28] on button "submit" at bounding box center [493, 45] width 39 height 34
drag, startPoint x: 599, startPoint y: 49, endPoint x: 300, endPoint y: 154, distance: 316.6
click at [293, 138] on header "smart tank **Exclusive Web Price – Online Orders Only** For all other enquiries…" at bounding box center [735, 71] width 1470 height 143
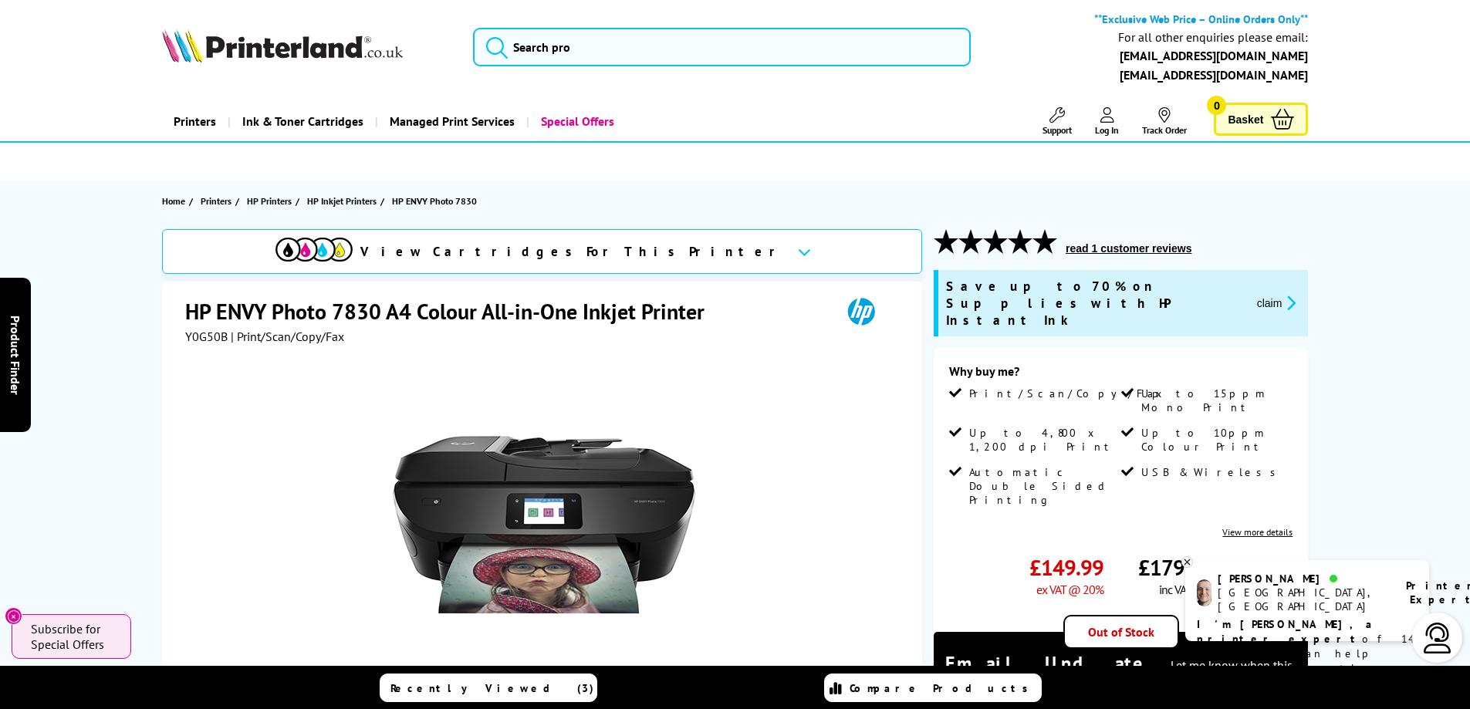
drag, startPoint x: 1315, startPoint y: 74, endPoint x: 1120, endPoint y: 89, distance: 195.8
click at [1120, 89] on div "**Exclusive Web Price – Online Orders Only** For all other enquiries please ema…" at bounding box center [735, 51] width 1235 height 79
copy b "customer.service@printerland.co.uk"
click at [576, 45] on input "search" at bounding box center [722, 47] width 498 height 39
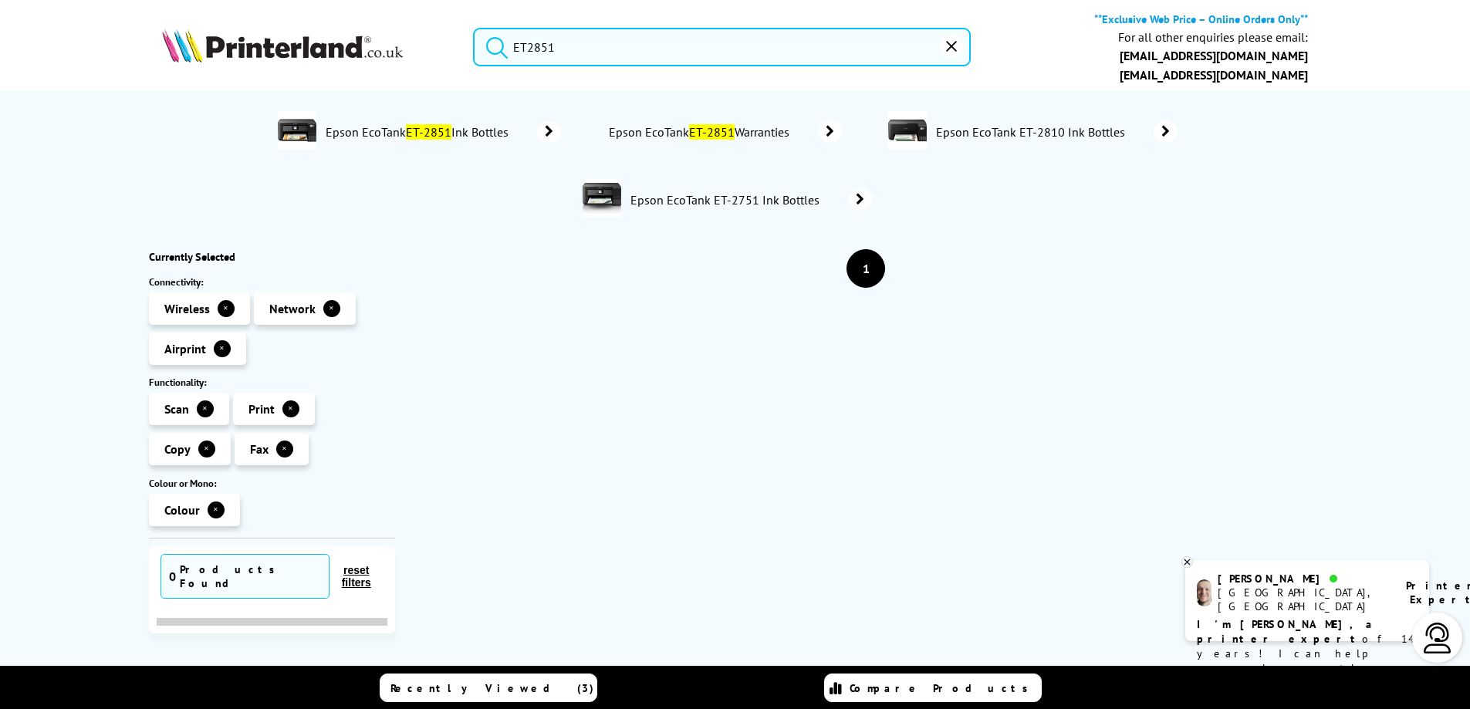
type input "ET2851"
click at [474, 28] on button "submit" at bounding box center [493, 45] width 39 height 34
click at [426, 133] on mark "ET-2851" at bounding box center [429, 131] width 46 height 15
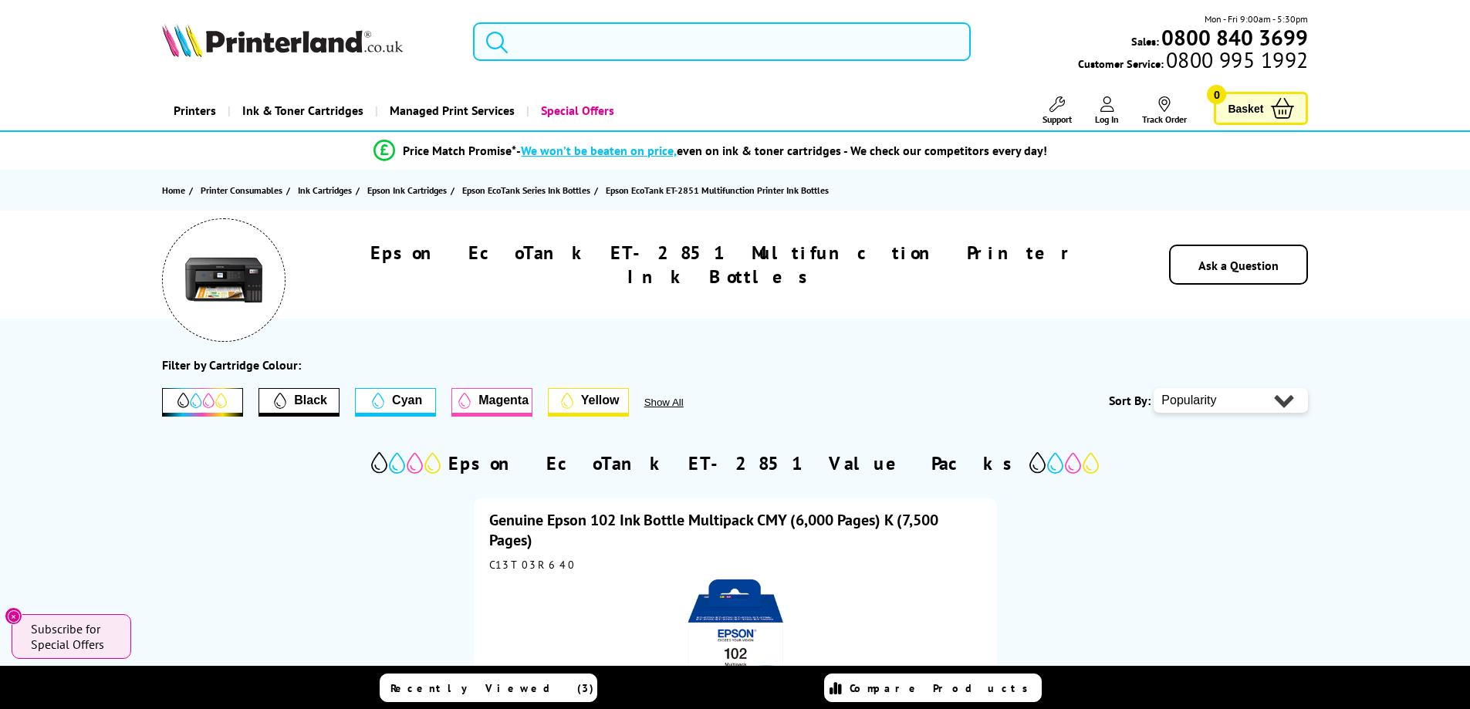
click at [607, 44] on input "search" at bounding box center [722, 41] width 498 height 39
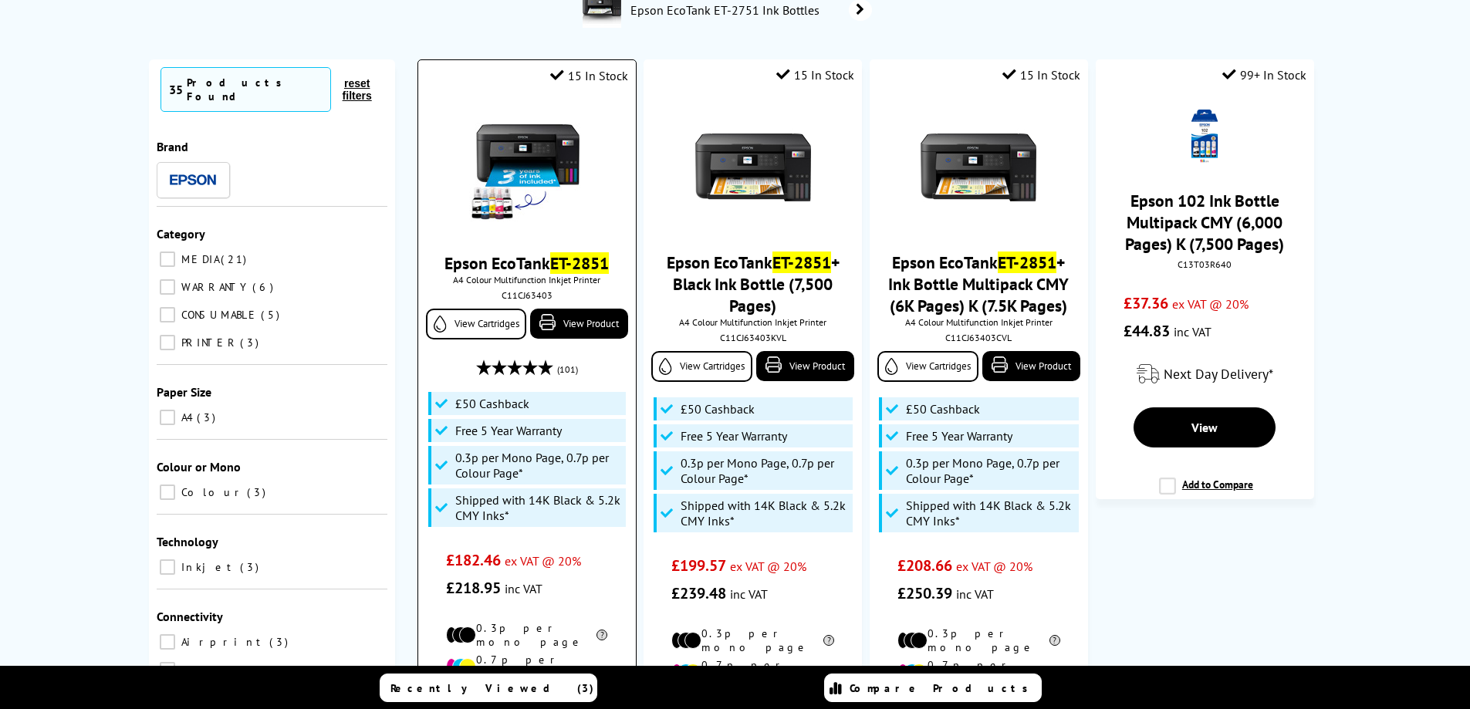
scroll to position [174, 0]
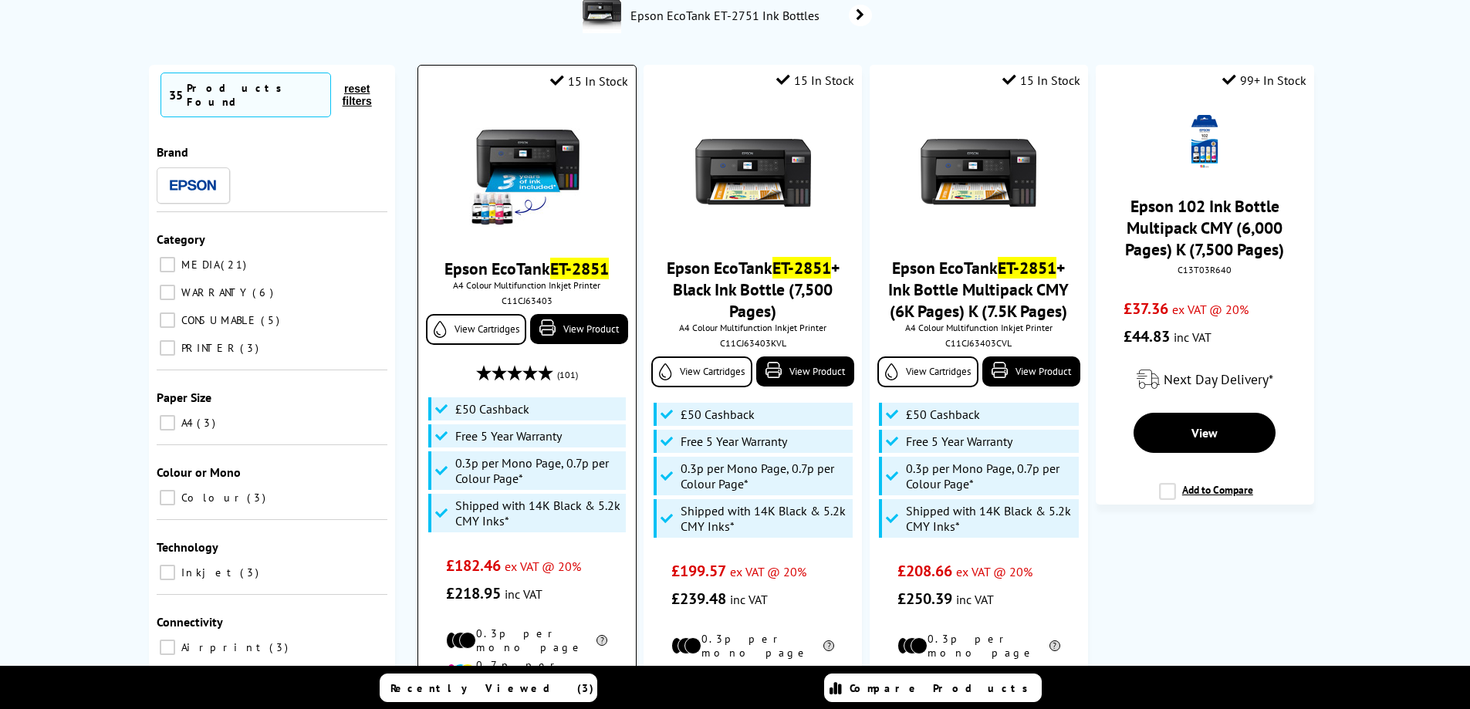
type input "ET2851"
click at [536, 155] on img at bounding box center [527, 174] width 116 height 116
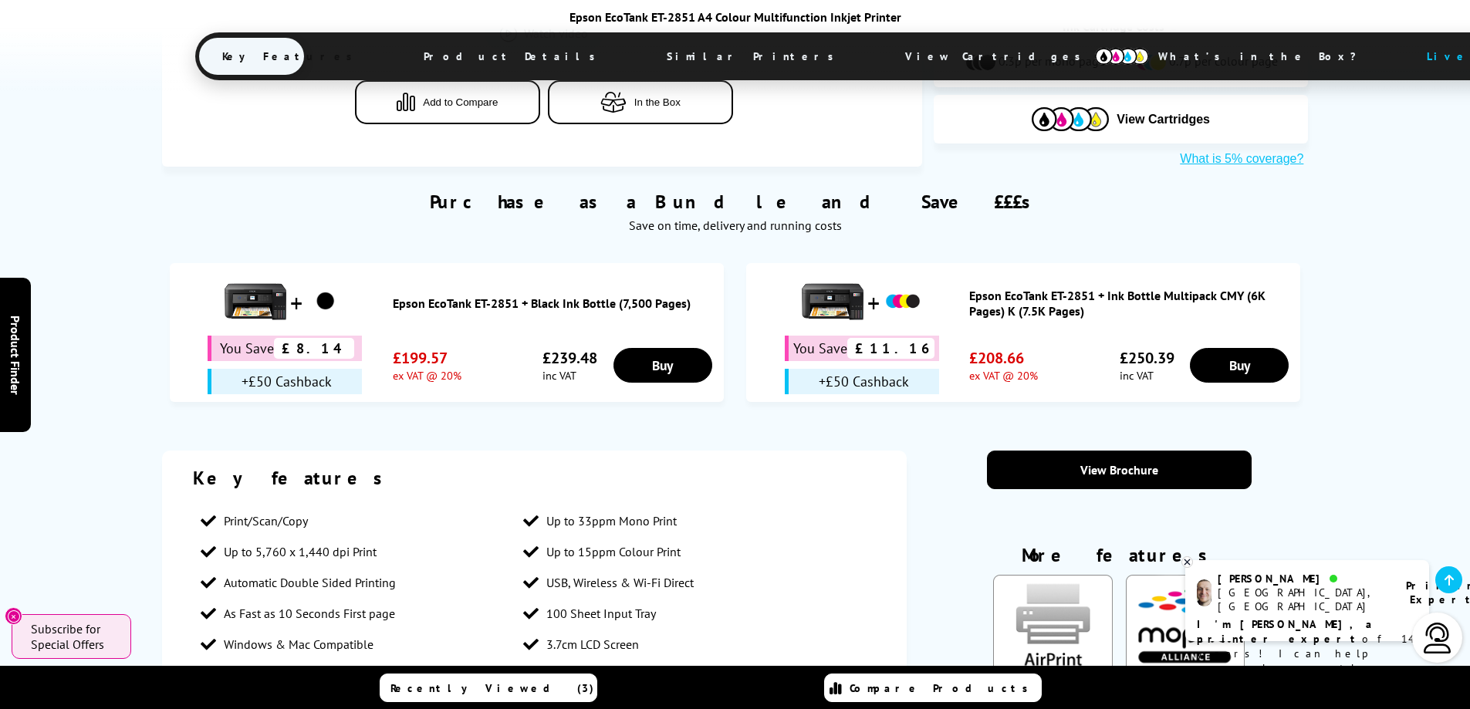
scroll to position [926, 0]
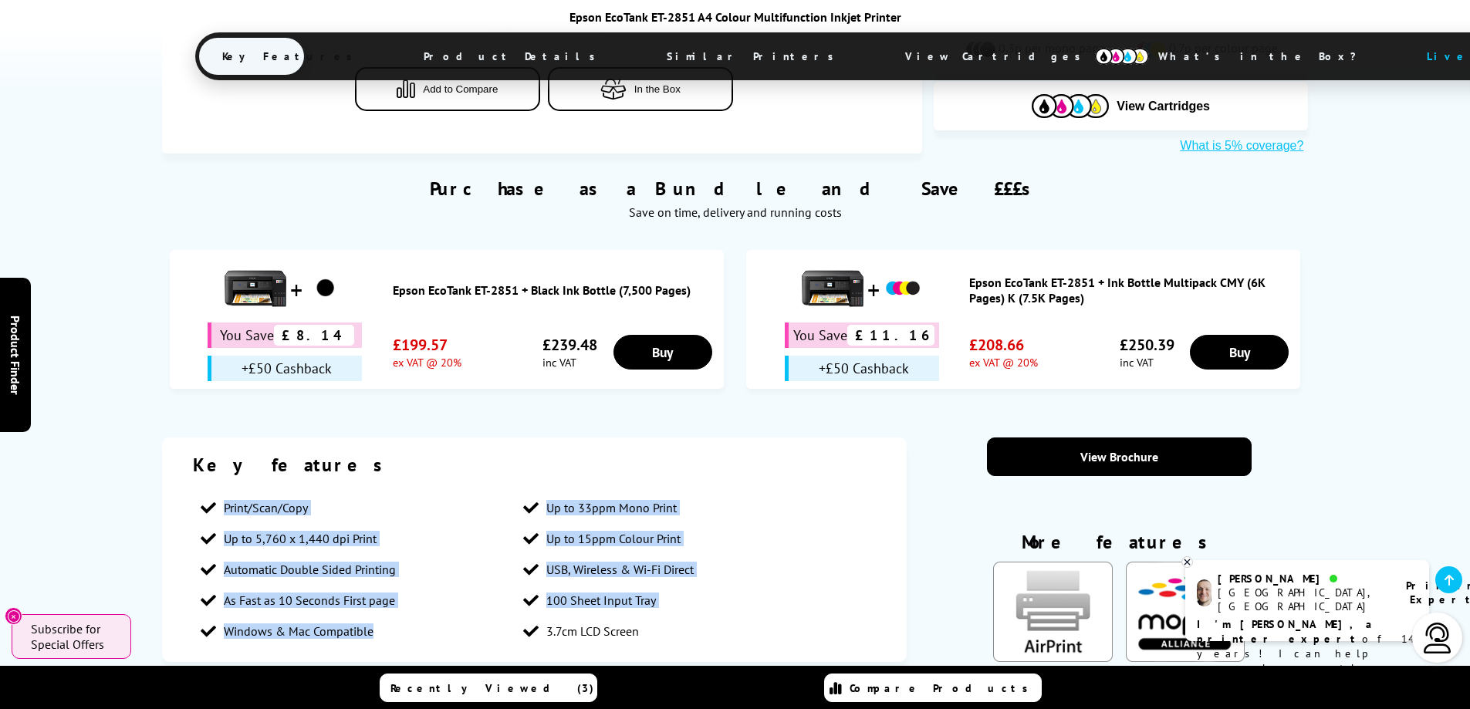
drag, startPoint x: 399, startPoint y: 540, endPoint x: 219, endPoint y: 417, distance: 217.7
click at [219, 492] on ul "Print/Scan/Copy Up to 33ppm Mono Print Up to 5,760 x 1,440 dpi Print Up to 15pp…" at bounding box center [535, 569] width 684 height 154
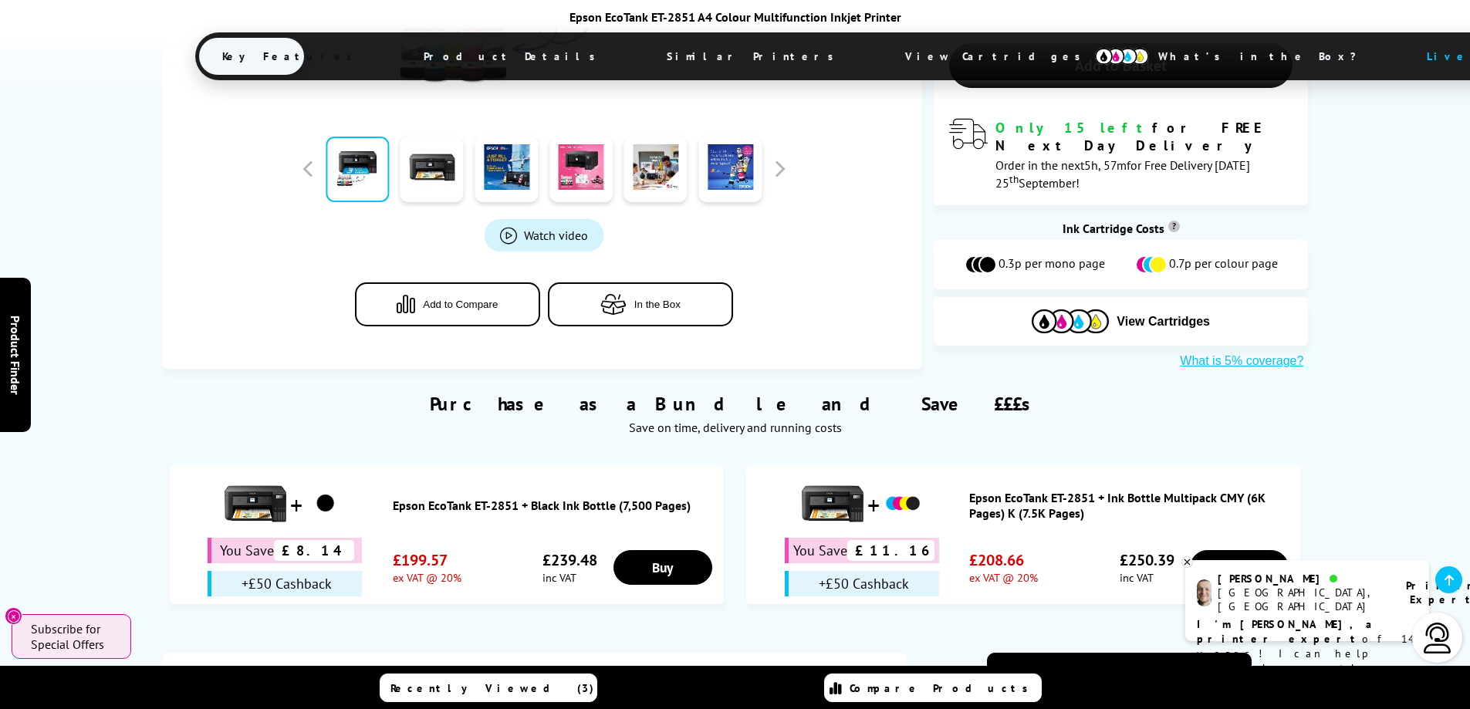
scroll to position [695, 0]
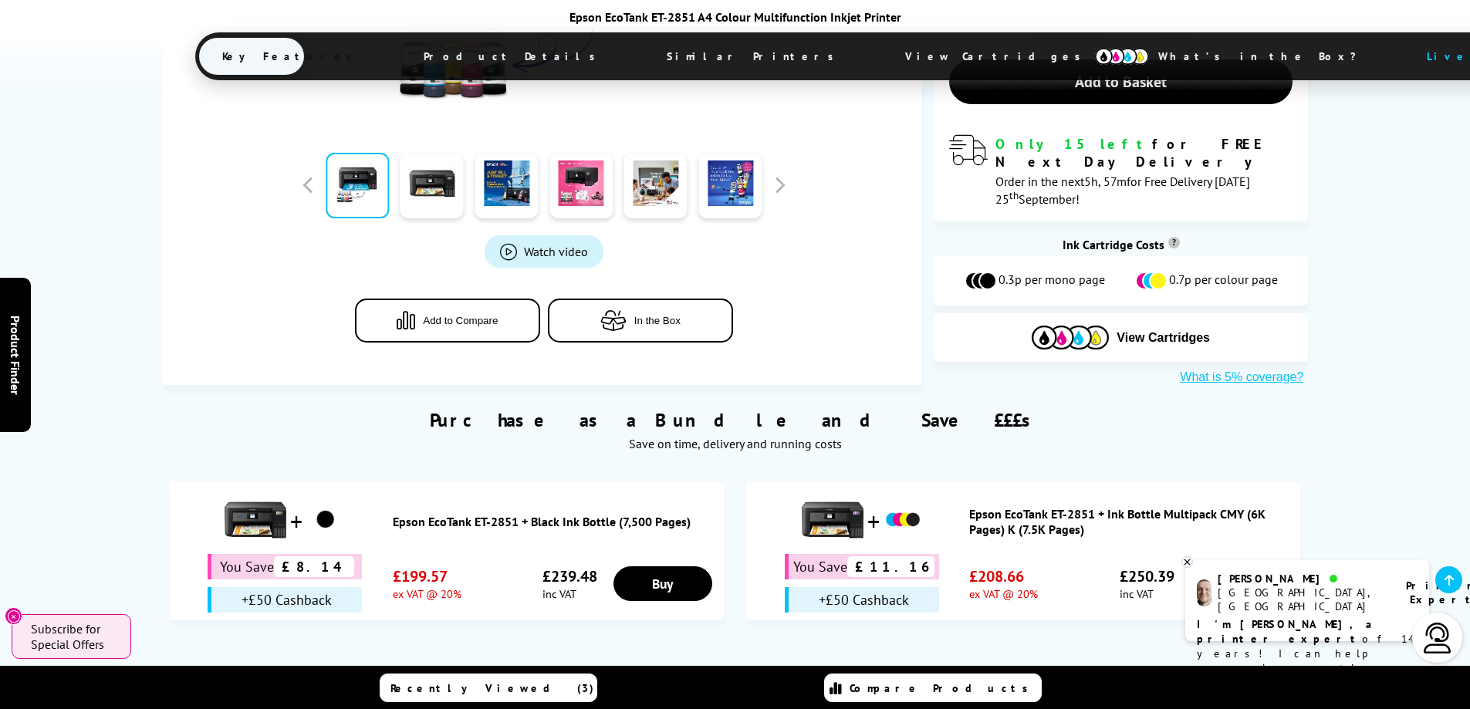
drag, startPoint x: 891, startPoint y: 326, endPoint x: 594, endPoint y: 332, distance: 297.2
click at [594, 385] on div "Purchase as a Bundle and Save £££s Save on time, delivery and running costs" at bounding box center [735, 422] width 1147 height 74
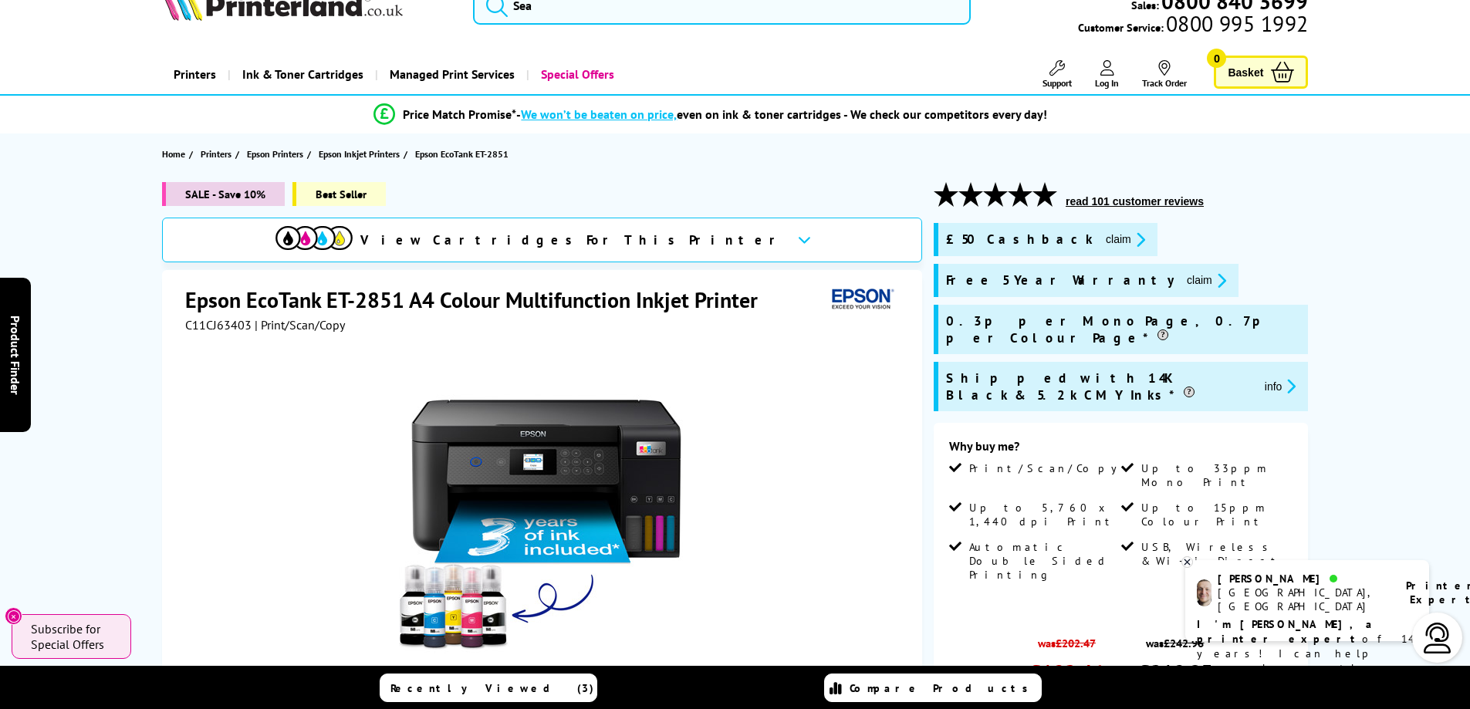
scroll to position [0, 0]
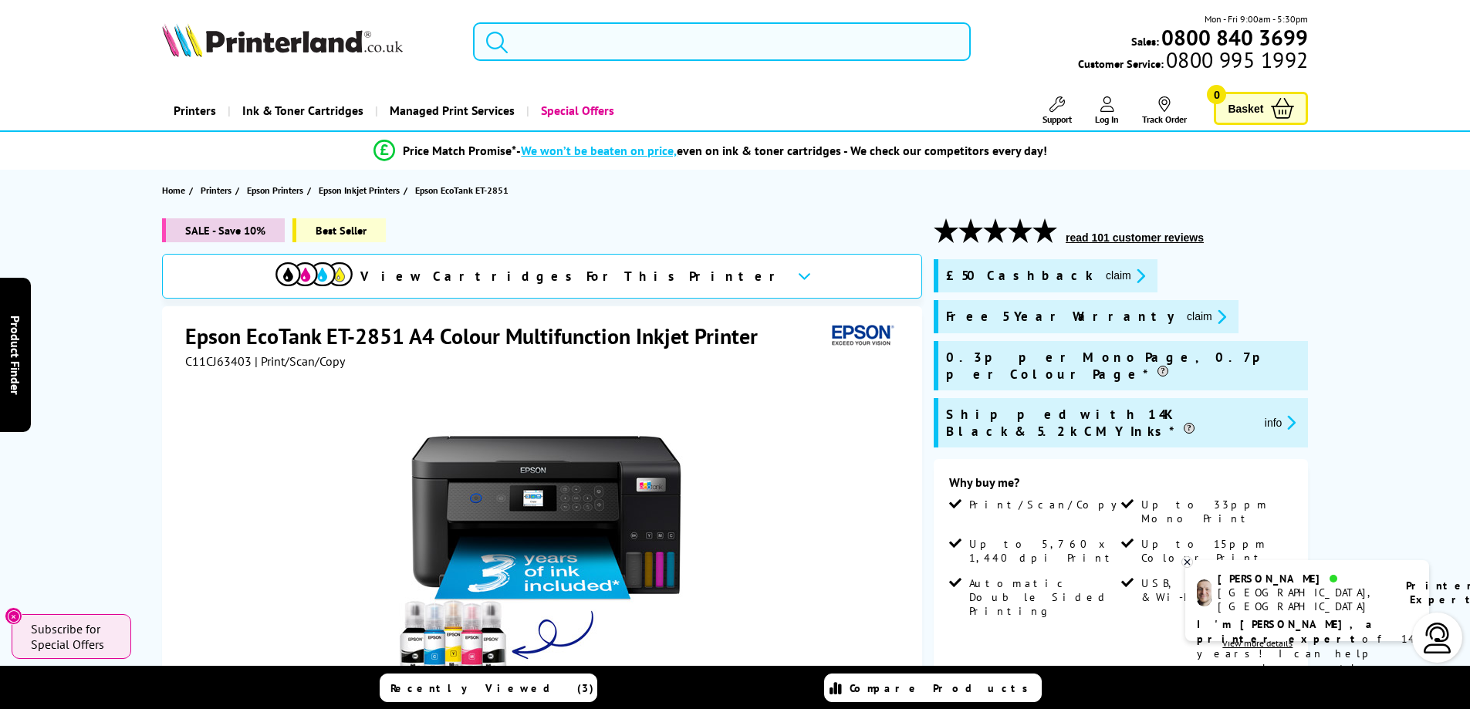
click at [629, 42] on input "search" at bounding box center [722, 41] width 498 height 39
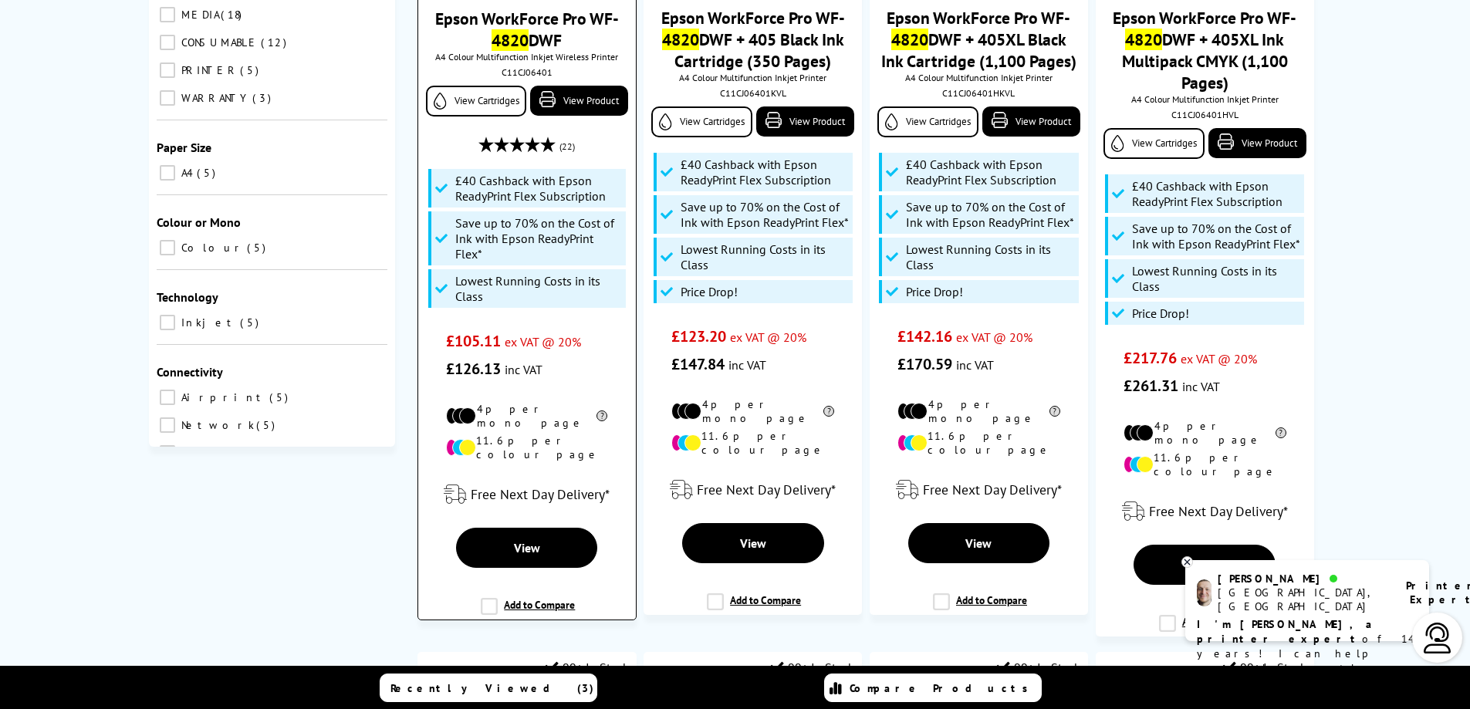
scroll to position [212, 0]
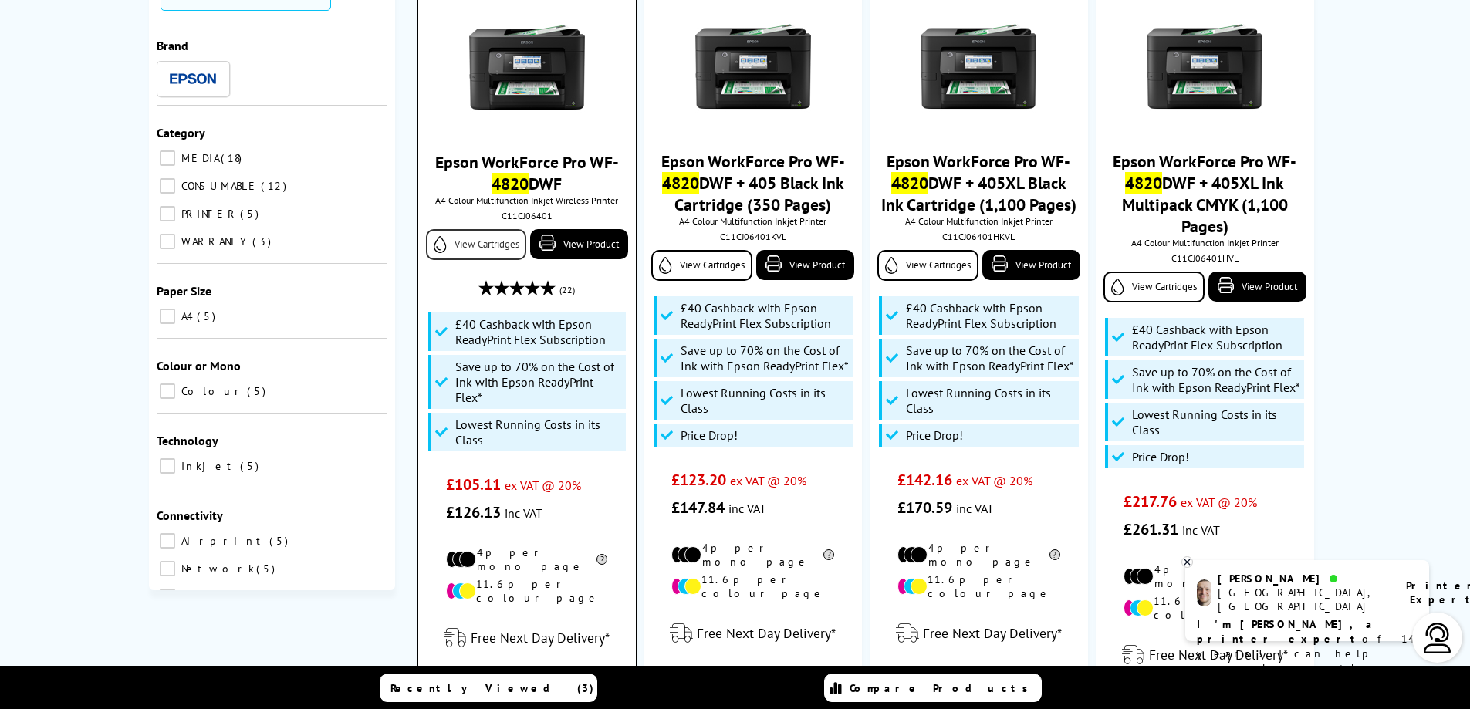
type input "4820"
click at [499, 246] on link "View Cartridges" at bounding box center [476, 244] width 100 height 31
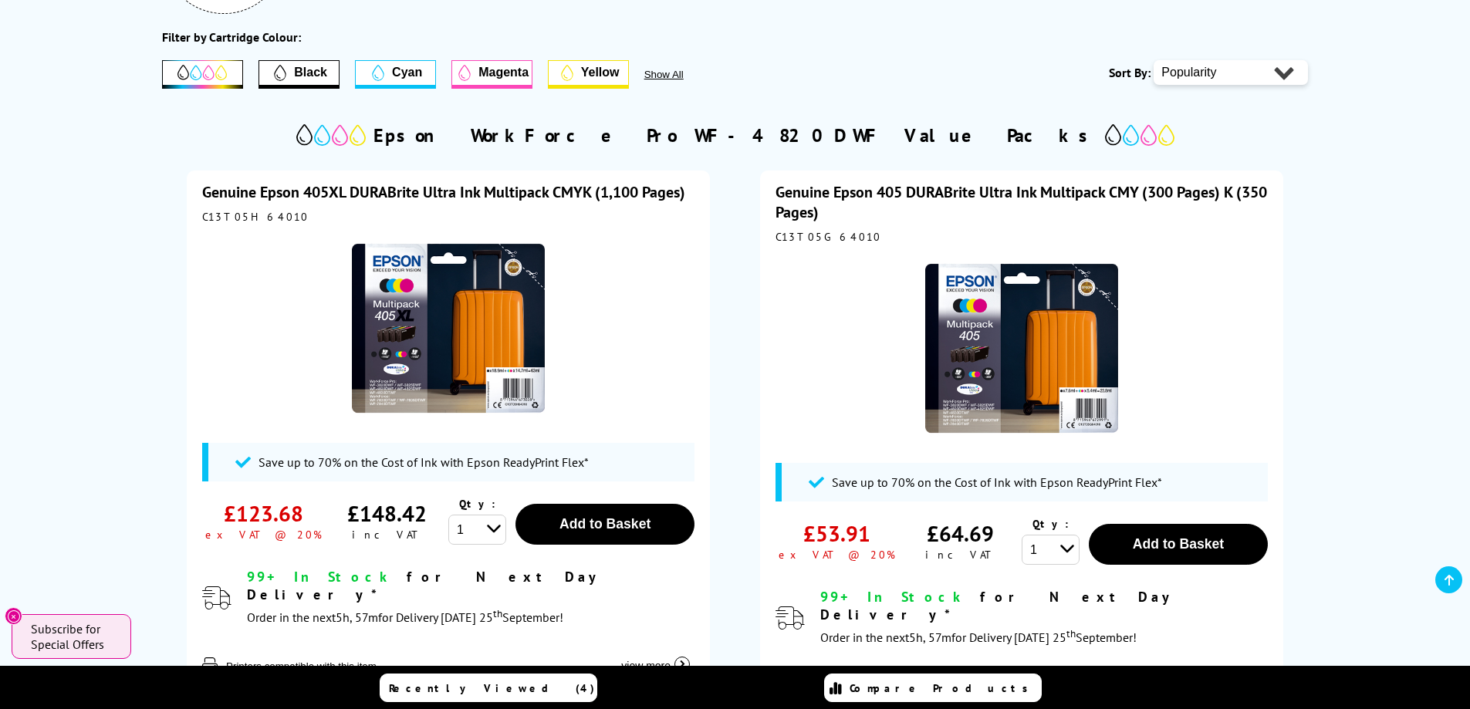
scroll to position [39, 0]
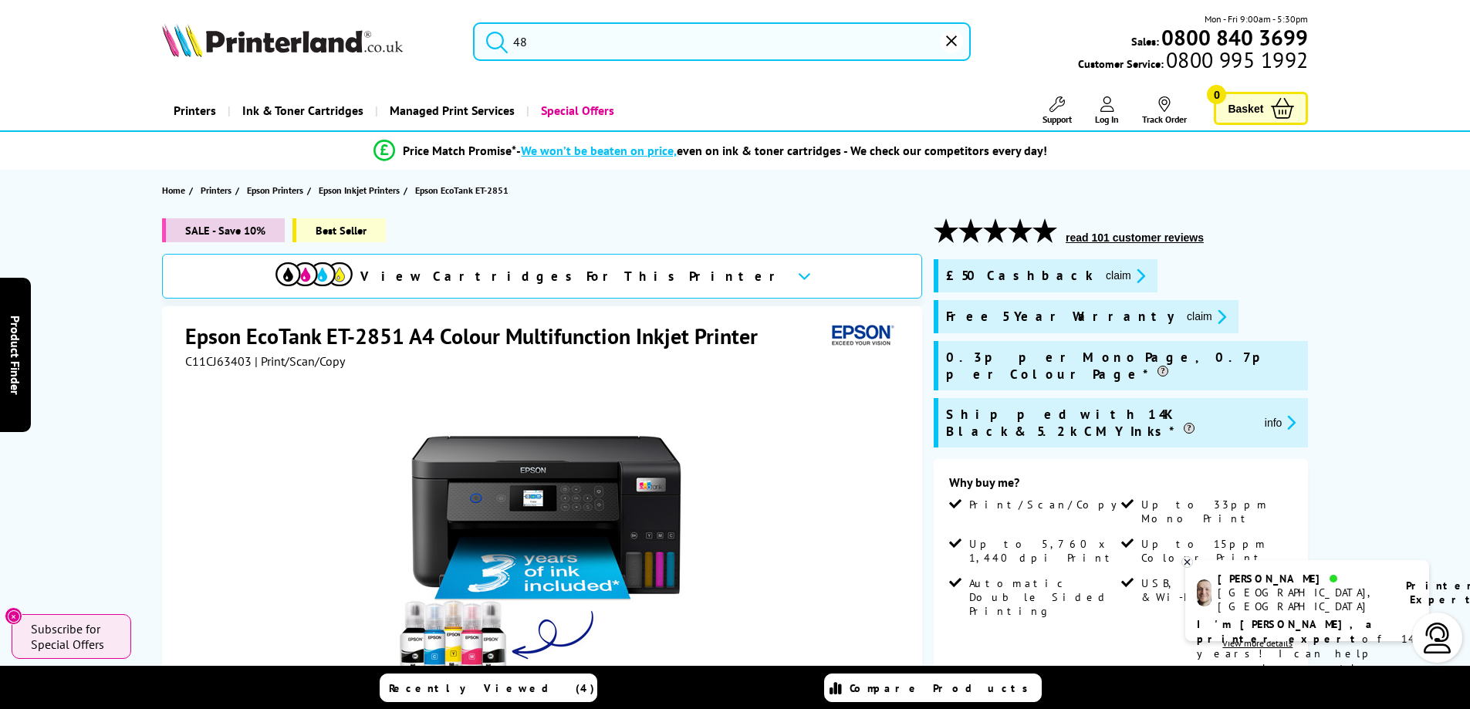
type input "4"
